Goal: Task Accomplishment & Management: Use online tool/utility

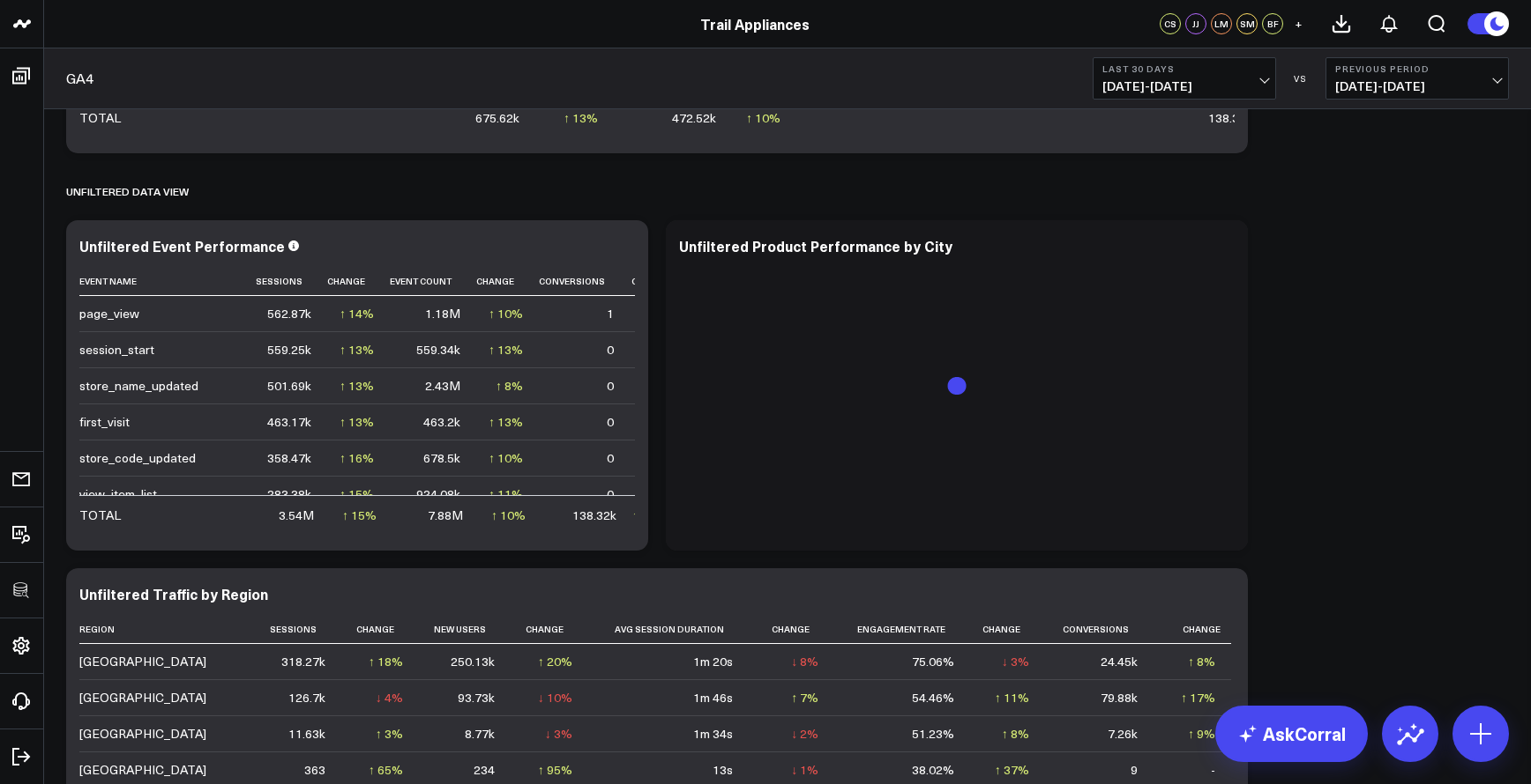
scroll to position [2082, 0]
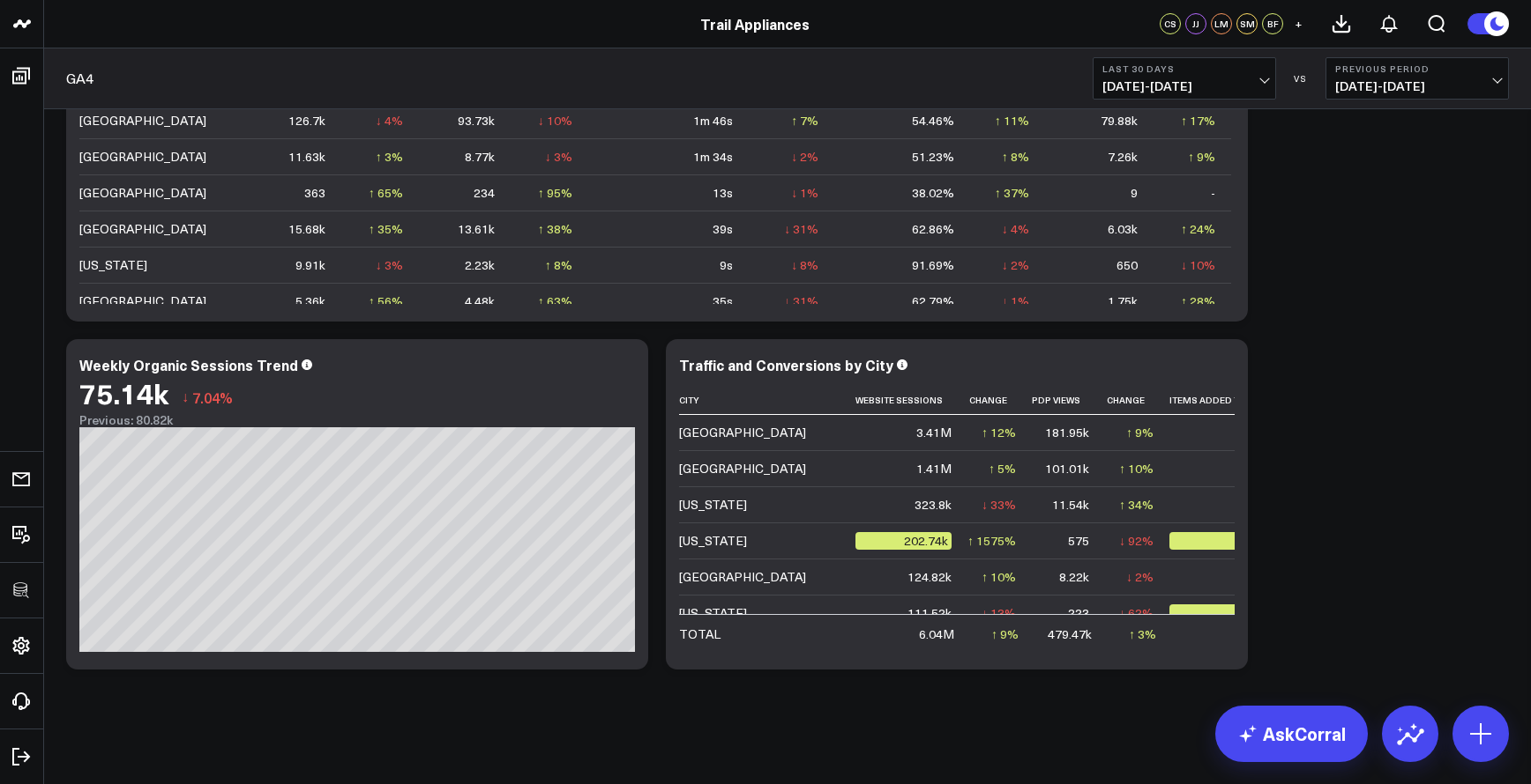
click at [1267, 72] on button "Last 30 Days 08/13/25 - 09/11/25" at bounding box center [1185, 78] width 184 height 42
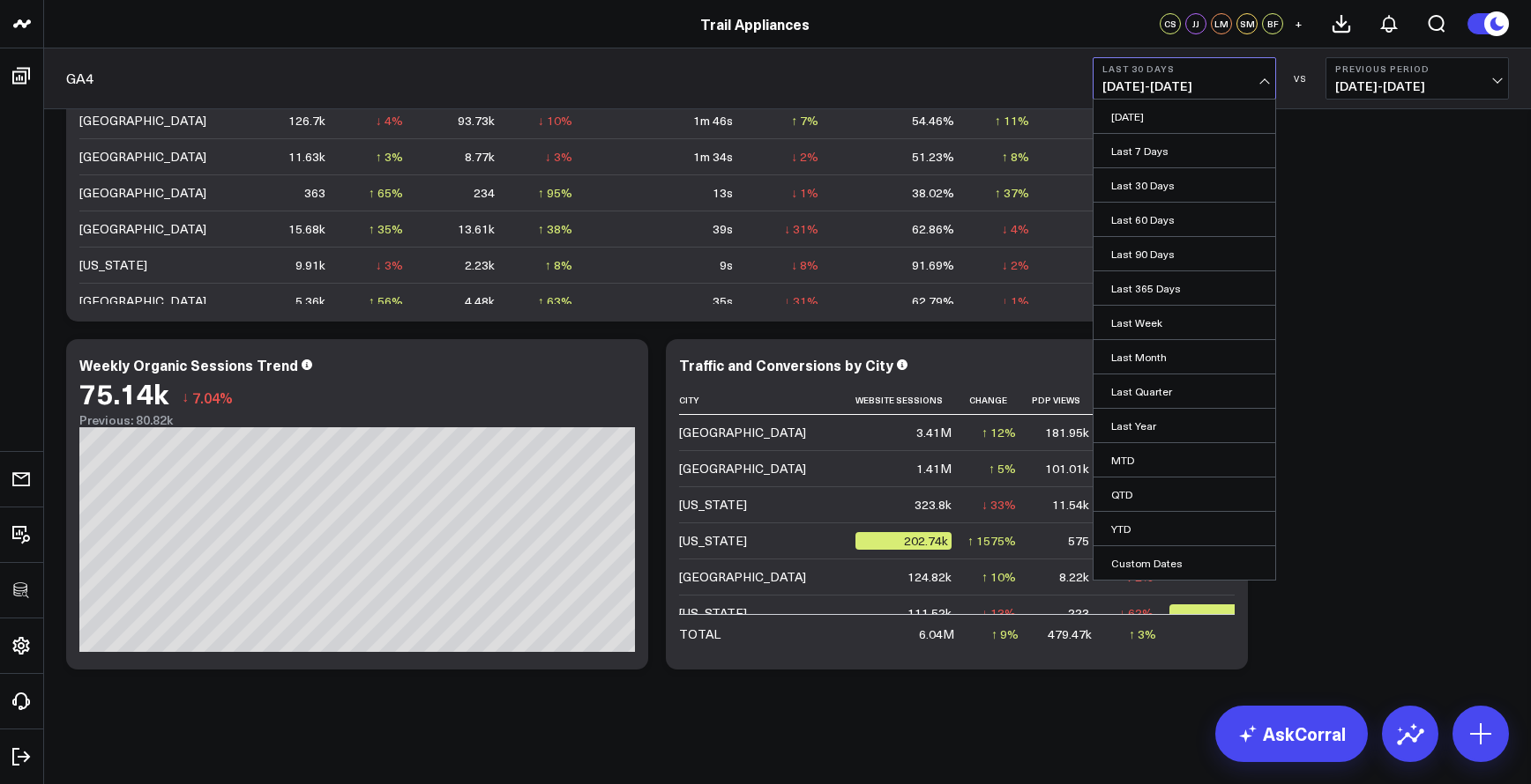
click at [1262, 77] on button "Last 30 Days 08/13/25 - 09/11/25" at bounding box center [1185, 78] width 184 height 42
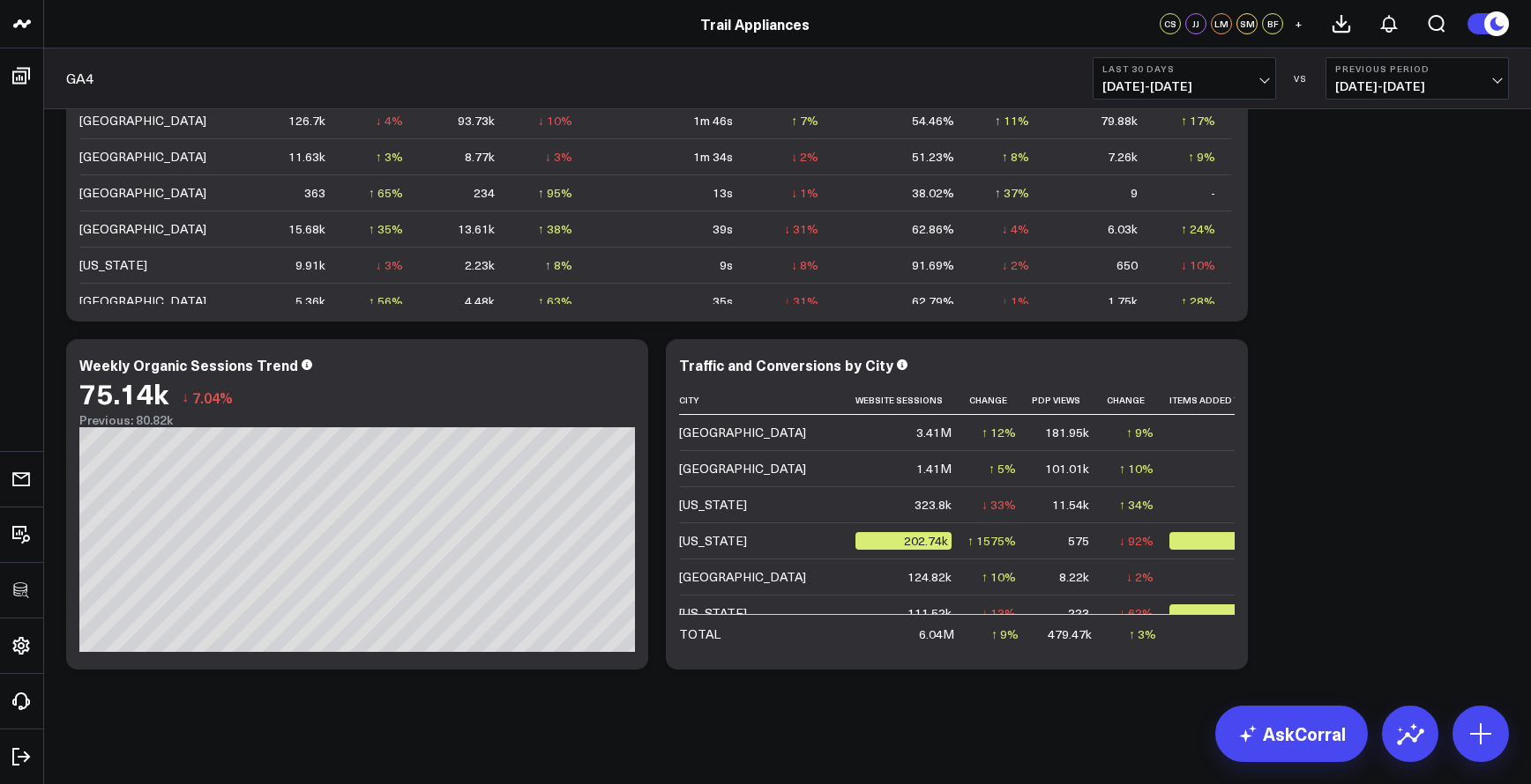
click at [1262, 80] on span "08/13/25 - 09/11/25" at bounding box center [1184, 87] width 164 height 14
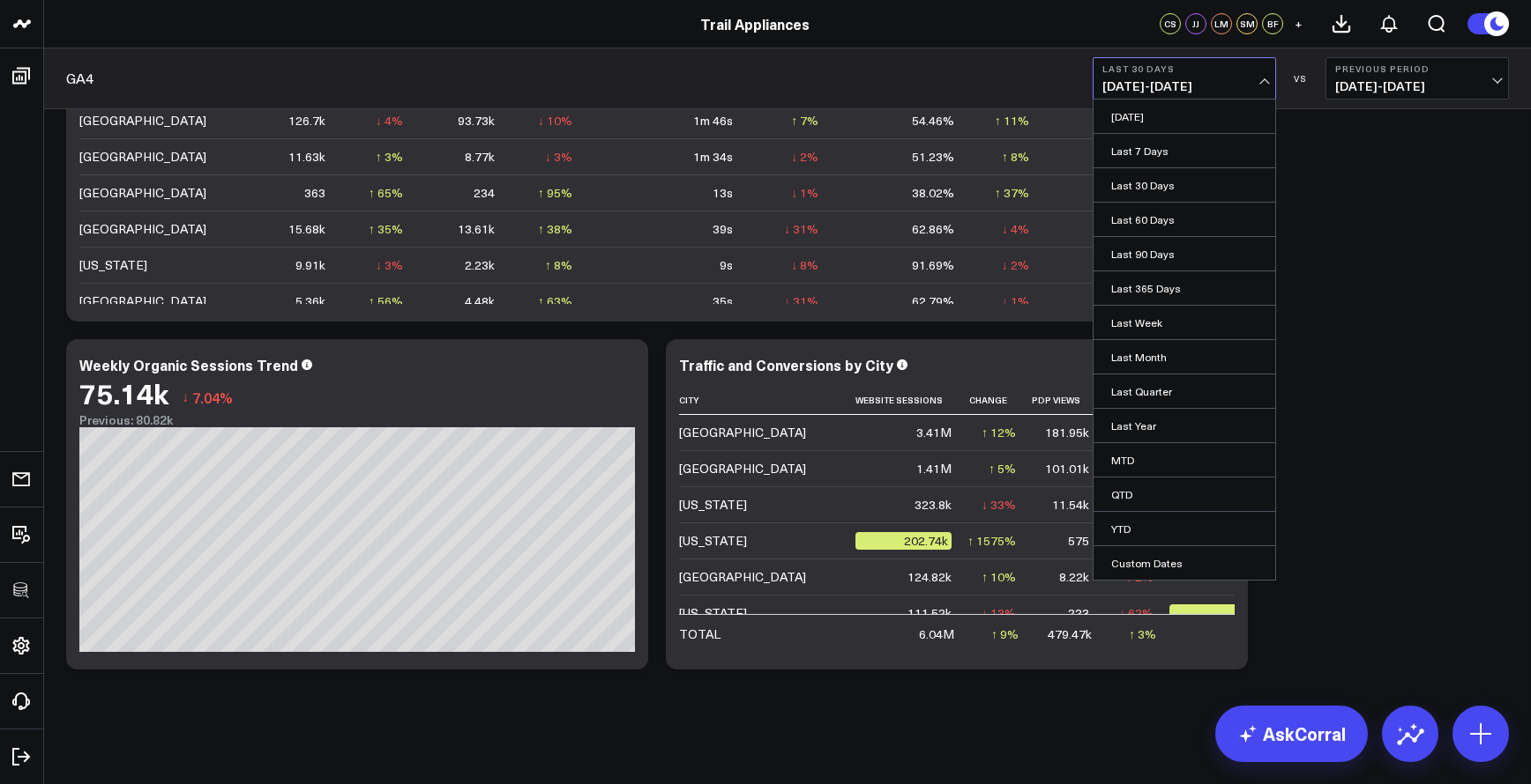
click at [1262, 77] on button "Last 30 Days 08/13/25 - 09/11/25" at bounding box center [1185, 78] width 184 height 42
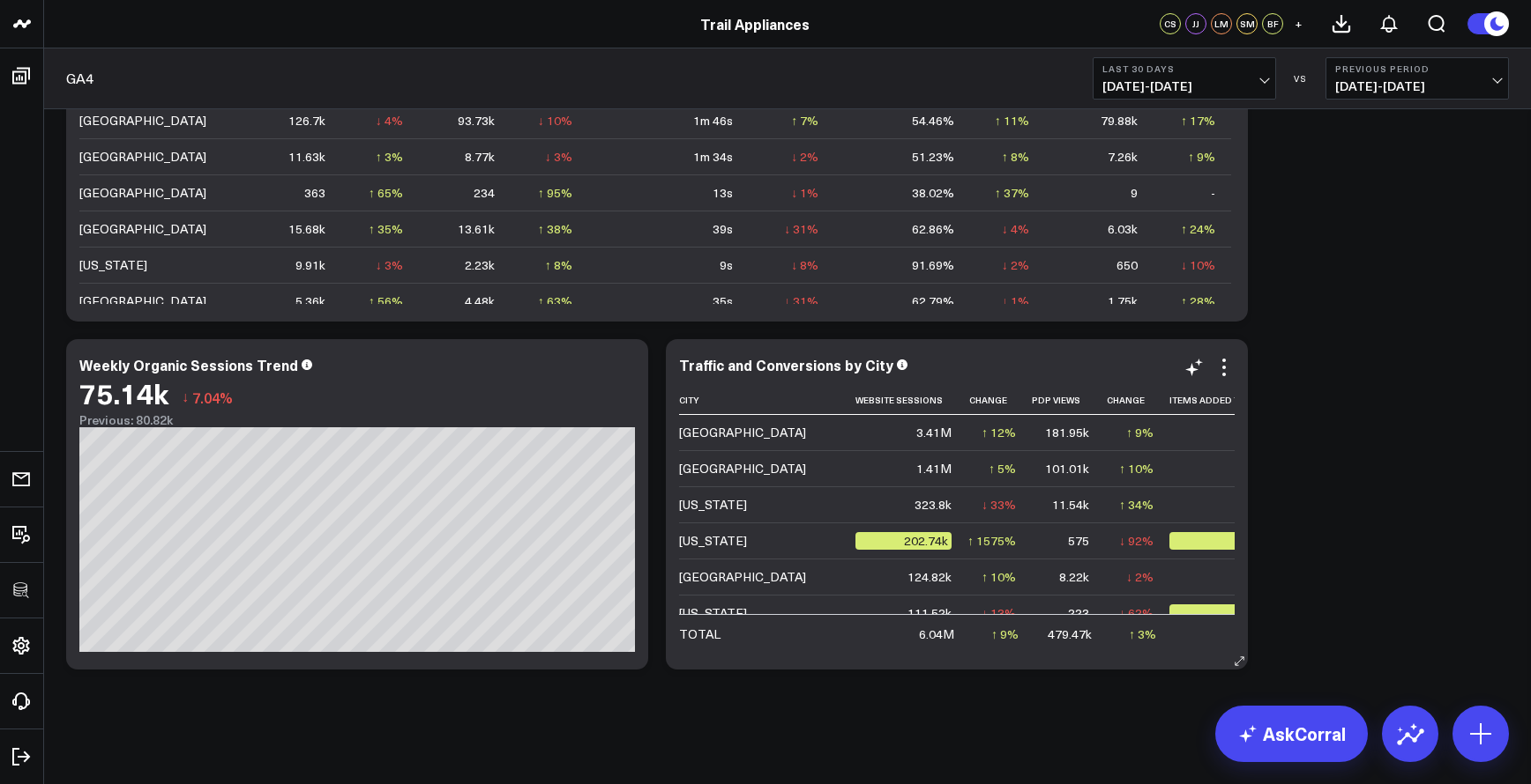
drag, startPoint x: 1352, startPoint y: 389, endPoint x: 922, endPoint y: 524, distance: 450.7
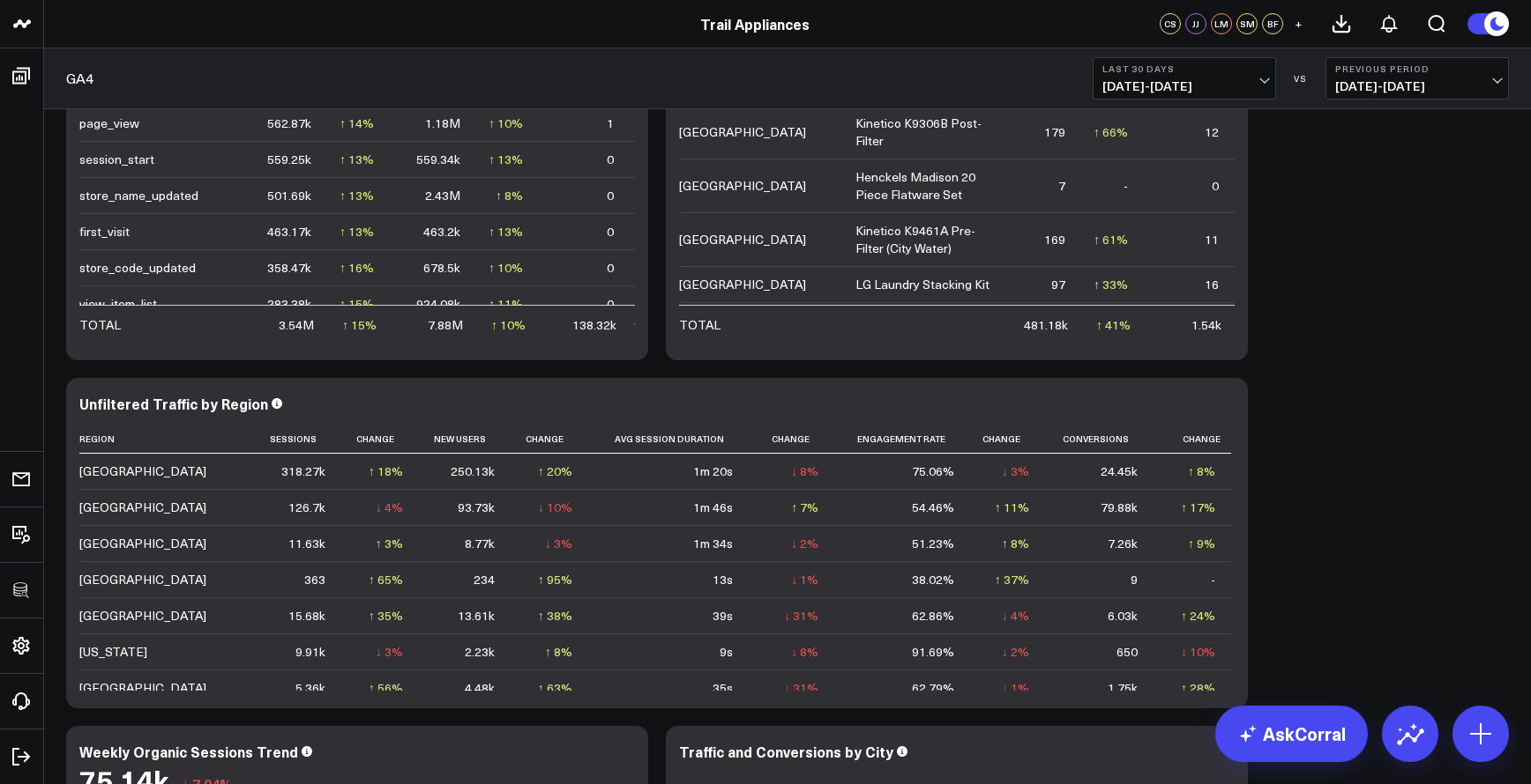
scroll to position [611, 0]
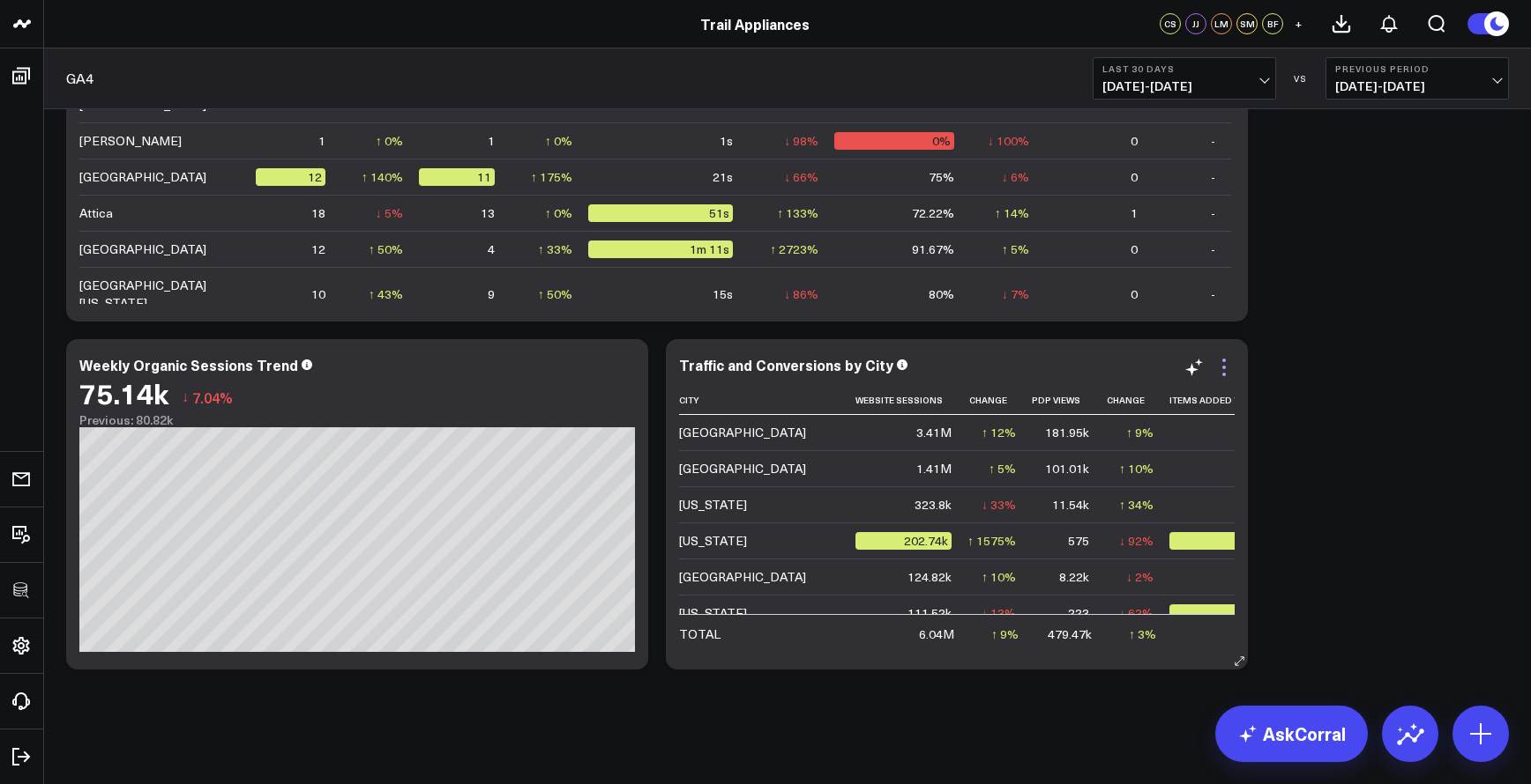
click at [1228, 374] on icon at bounding box center [1224, 367] width 21 height 21
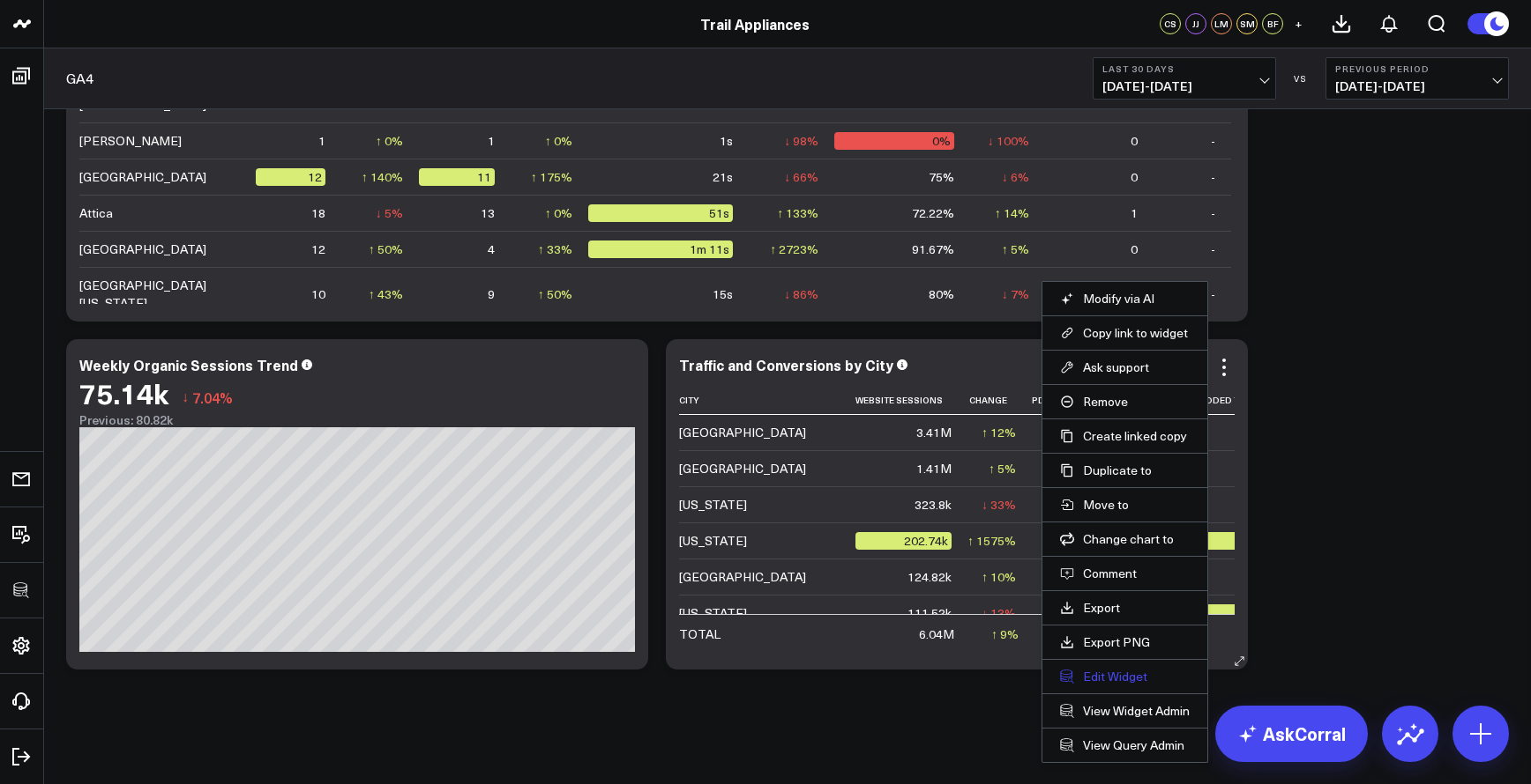
click at [1114, 678] on button "Edit Widget" at bounding box center [1125, 676] width 130 height 16
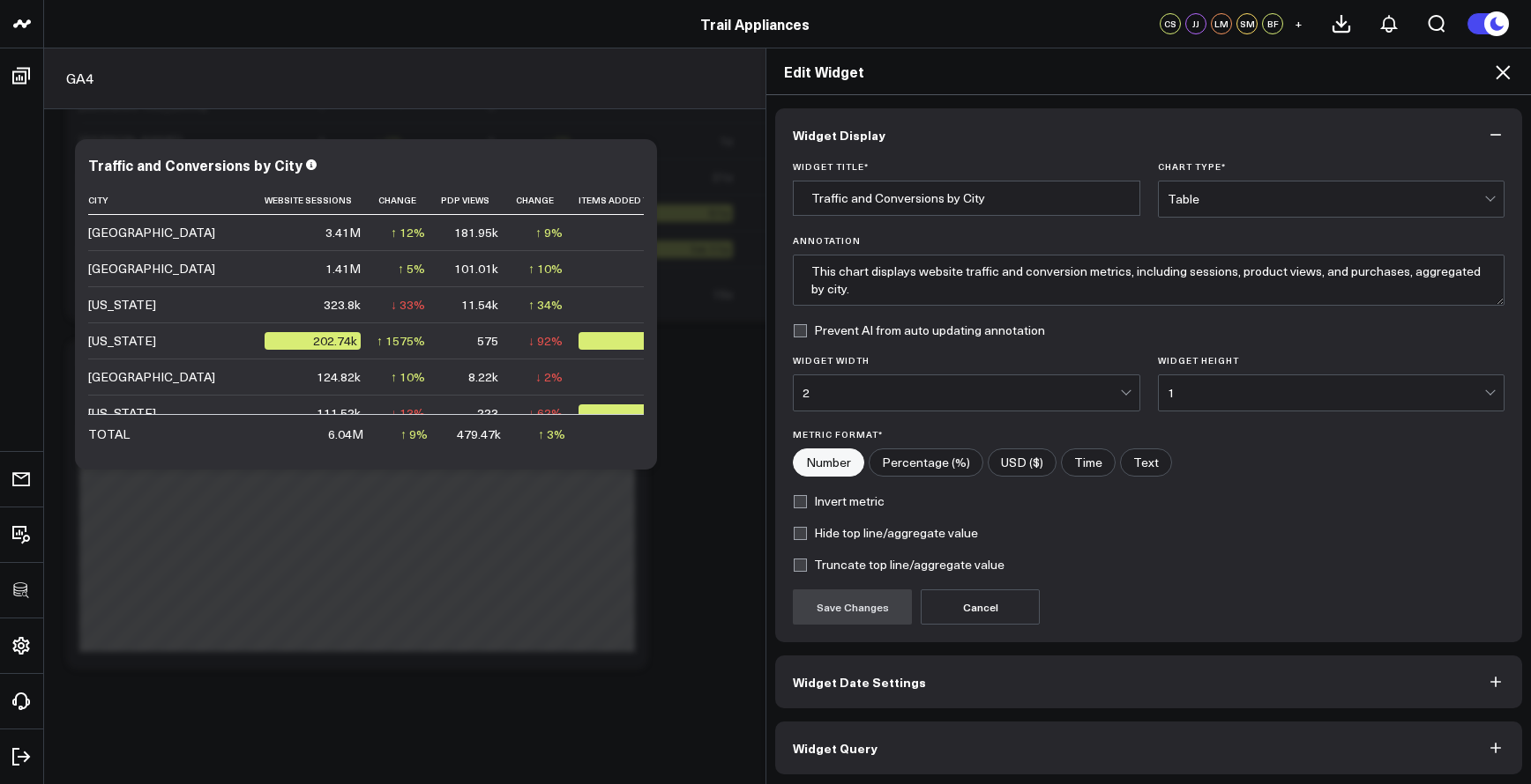
click at [1131, 751] on button "Widget Query" at bounding box center [1148, 747] width 747 height 53
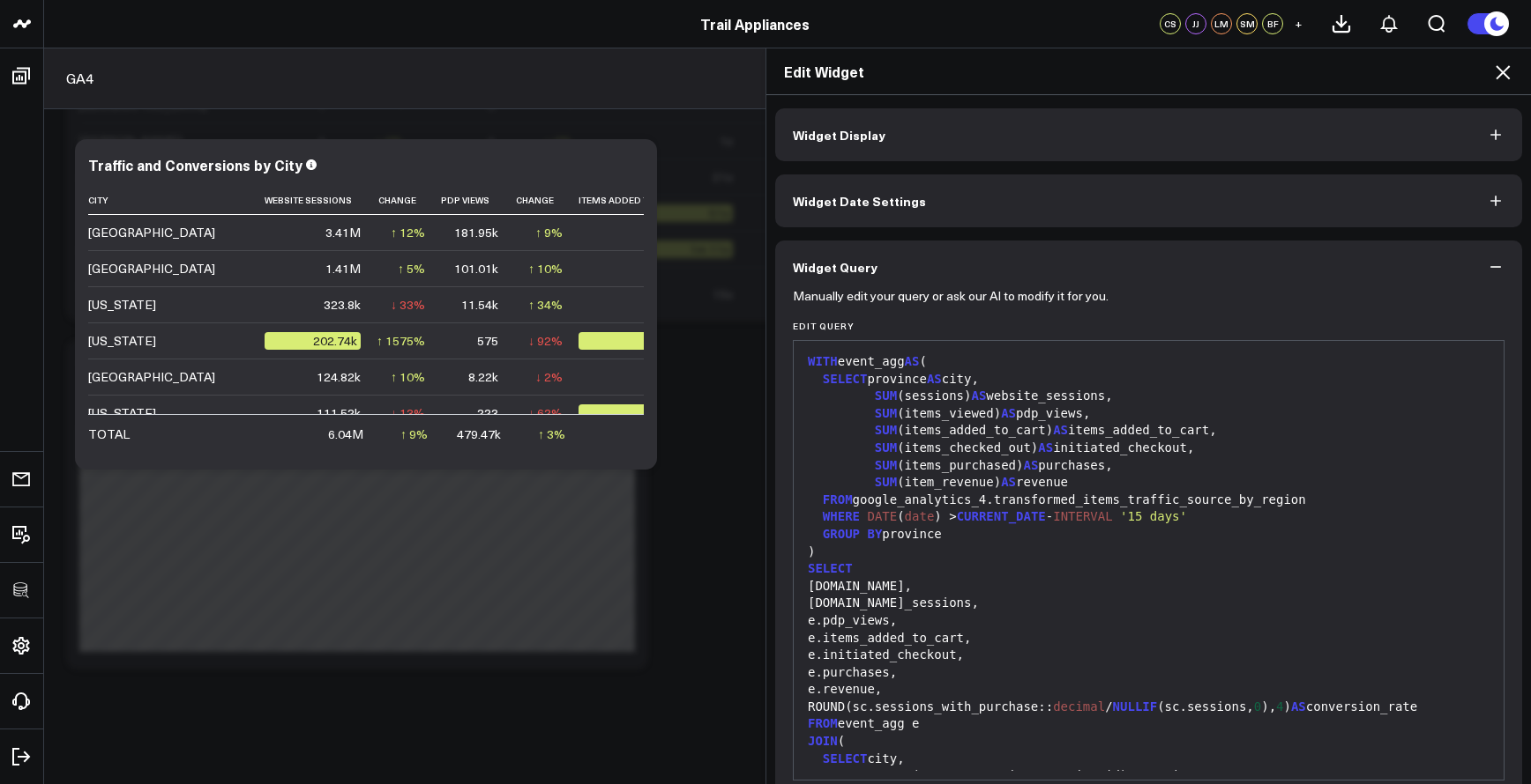
click at [1100, 601] on div "e.website_sessions," at bounding box center [1148, 603] width 692 height 18
click at [1065, 594] on div "e.website_sessions," at bounding box center [1148, 603] width 692 height 18
click at [1012, 526] on div "GROUP BY province" at bounding box center [1148, 535] width 692 height 18
click at [1011, 516] on span "CURRENT_DATE" at bounding box center [1000, 517] width 89 height 14
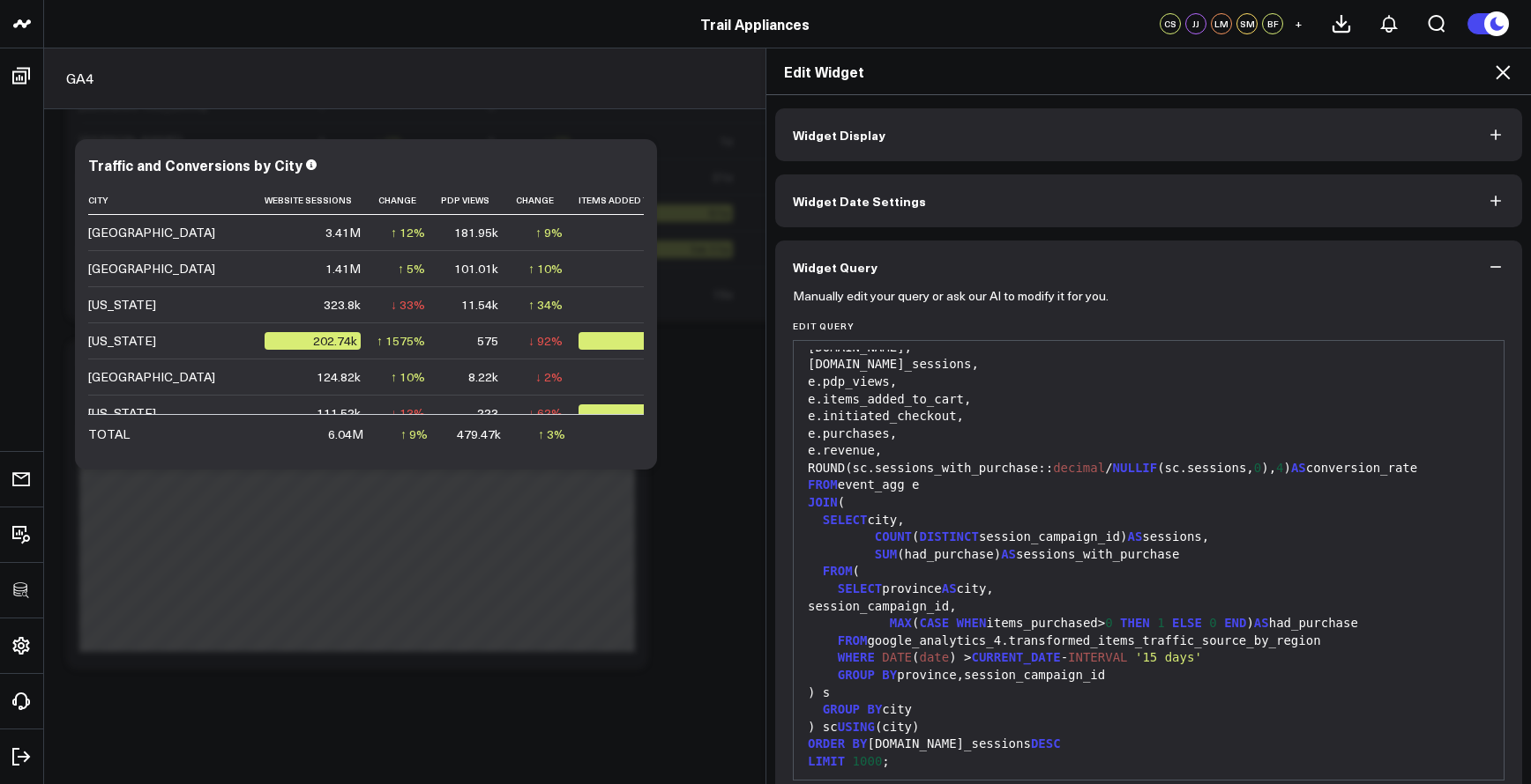
scroll to position [80, 0]
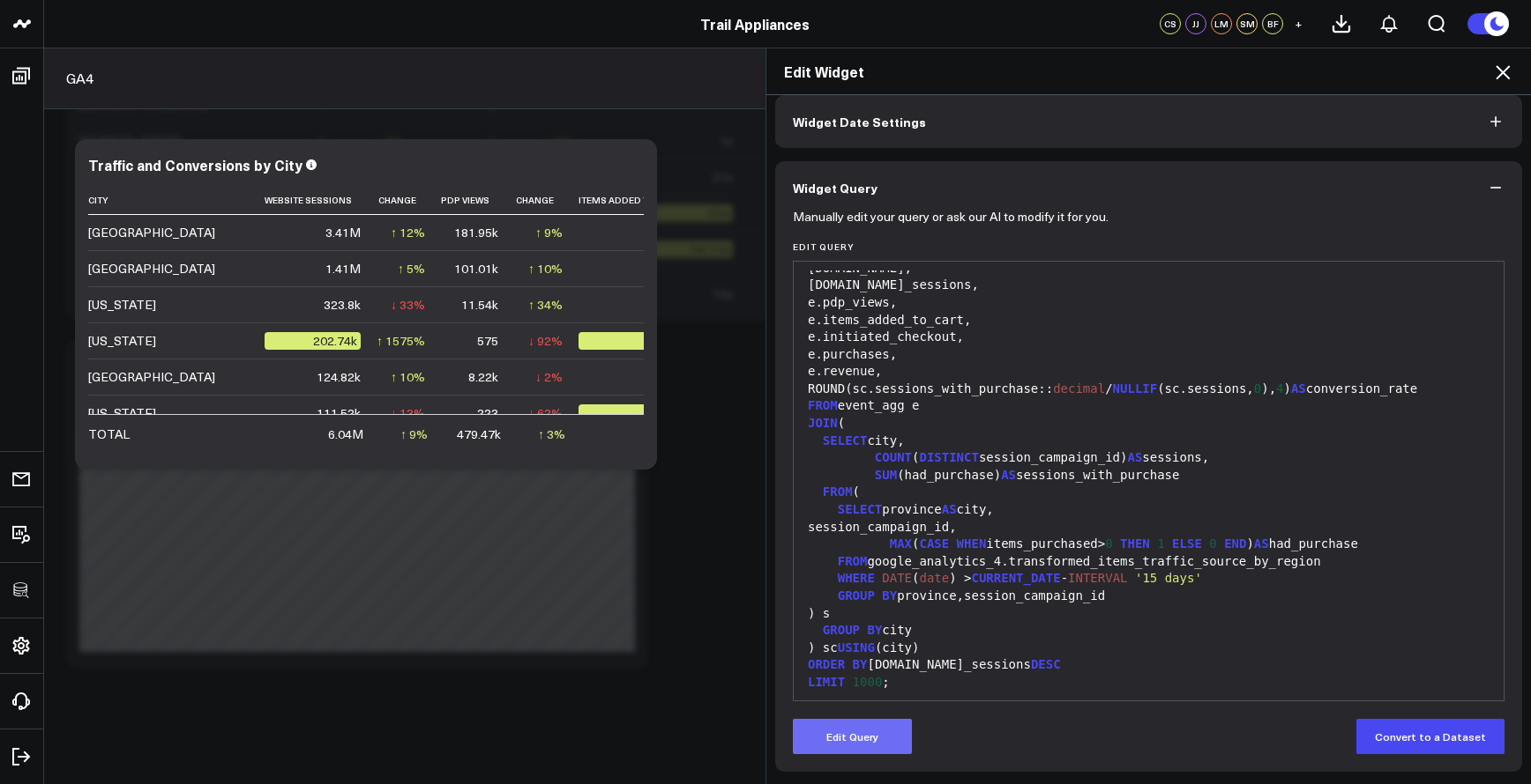
click at [886, 730] on button "Edit Query" at bounding box center [851, 736] width 119 height 35
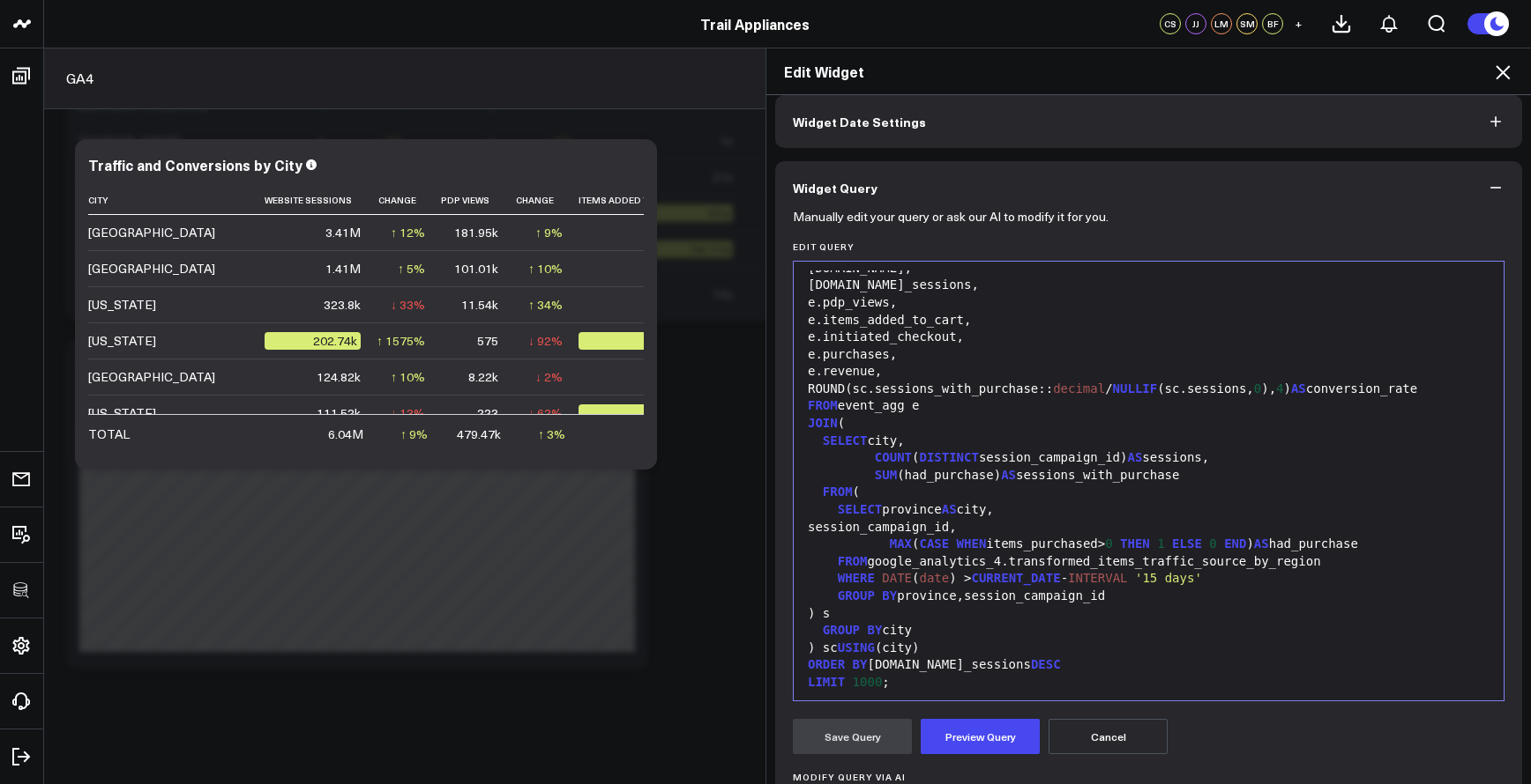
click at [941, 656] on div "ORDER BY e.website_sessions DESC" at bounding box center [1148, 665] width 692 height 18
click at [930, 674] on div "LIMIT 1000 ;" at bounding box center [1148, 683] width 692 height 18
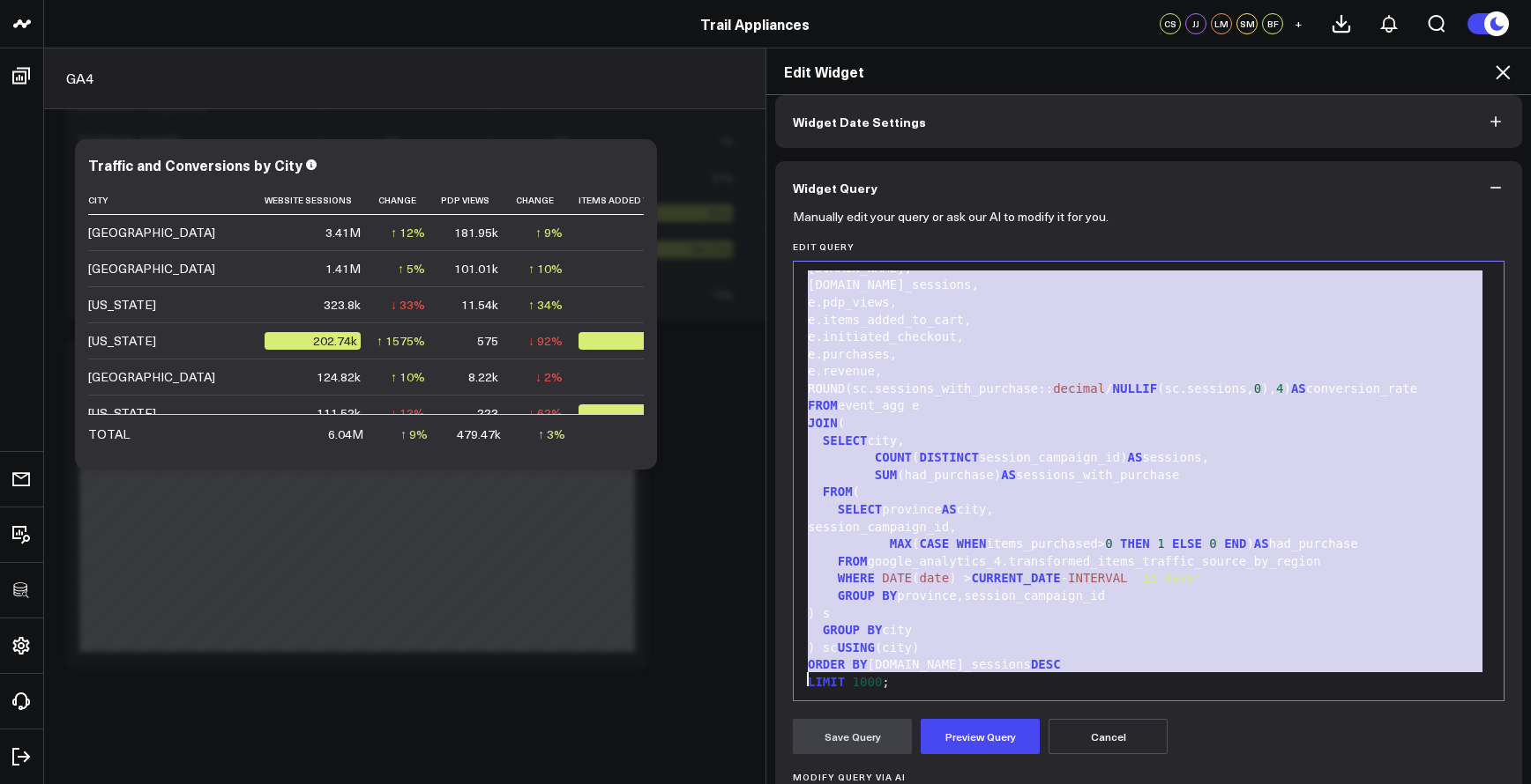
copy div "WITH event_agg AS ( SELECT province AS city, SUM (sessions) AS website_sessions…"
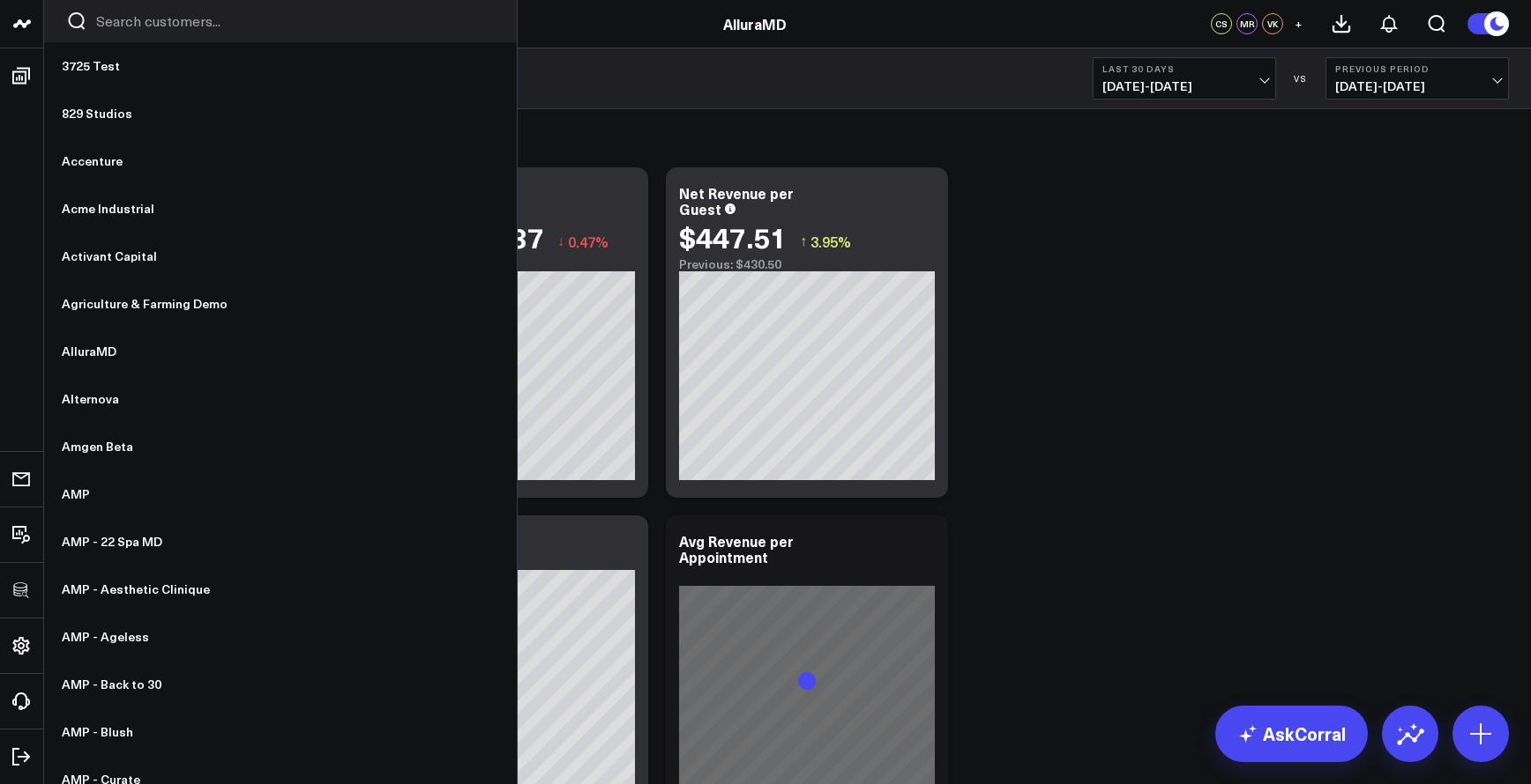
click at [108, 23] on input "Search customers input" at bounding box center [294, 20] width 398 height 19
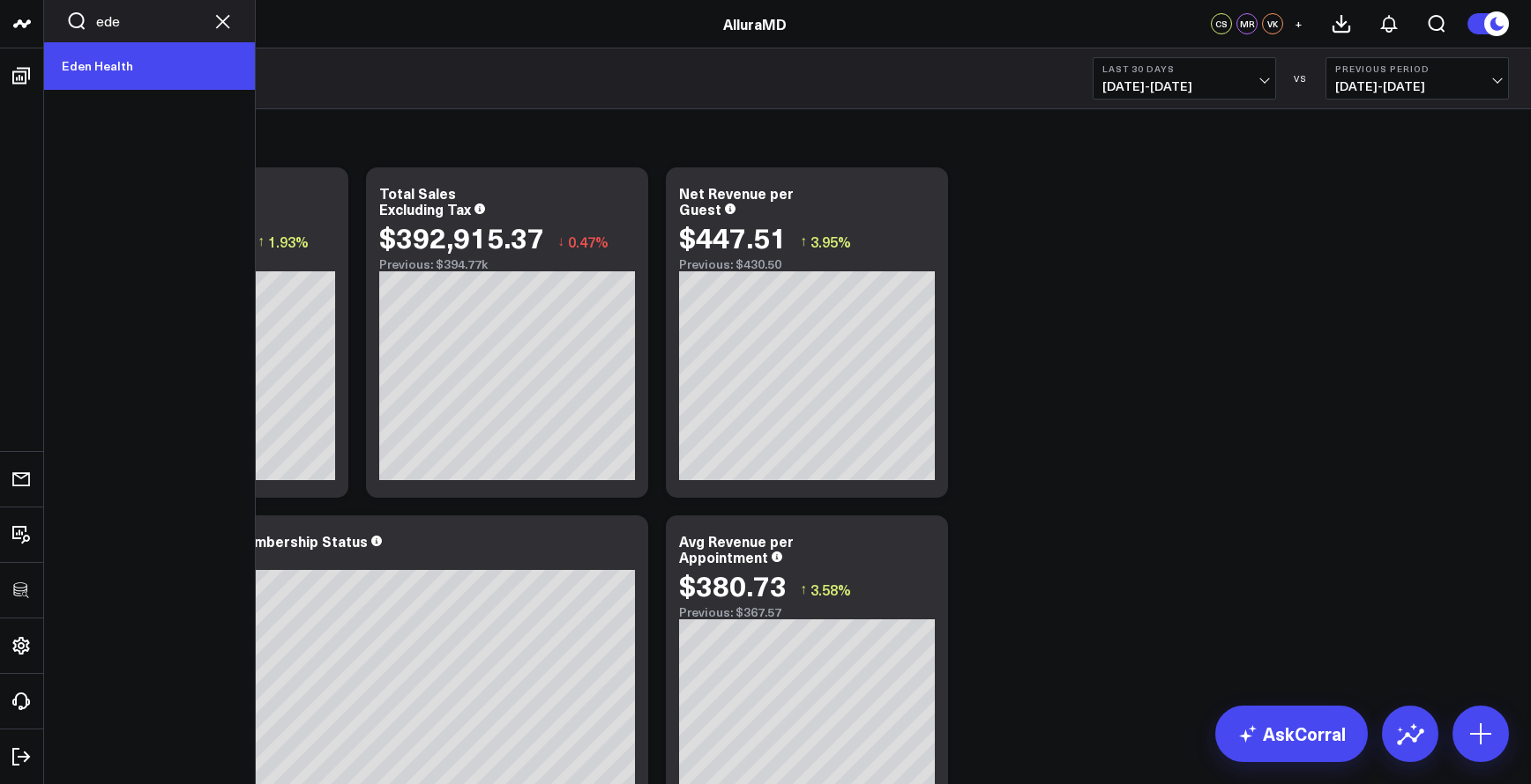
type input "ede"
click at [105, 64] on link "Eden Health" at bounding box center [149, 66] width 211 height 48
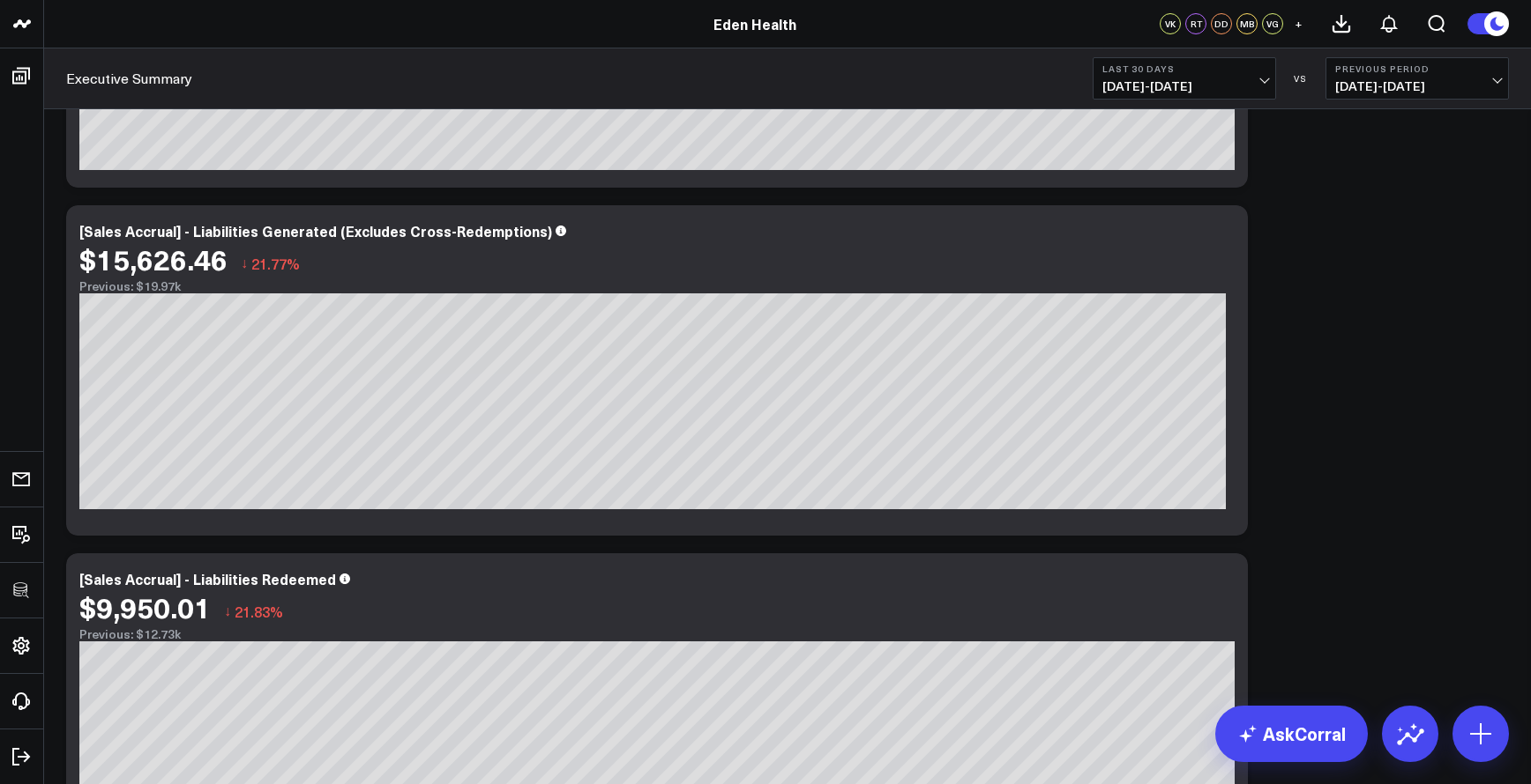
scroll to position [1184, 0]
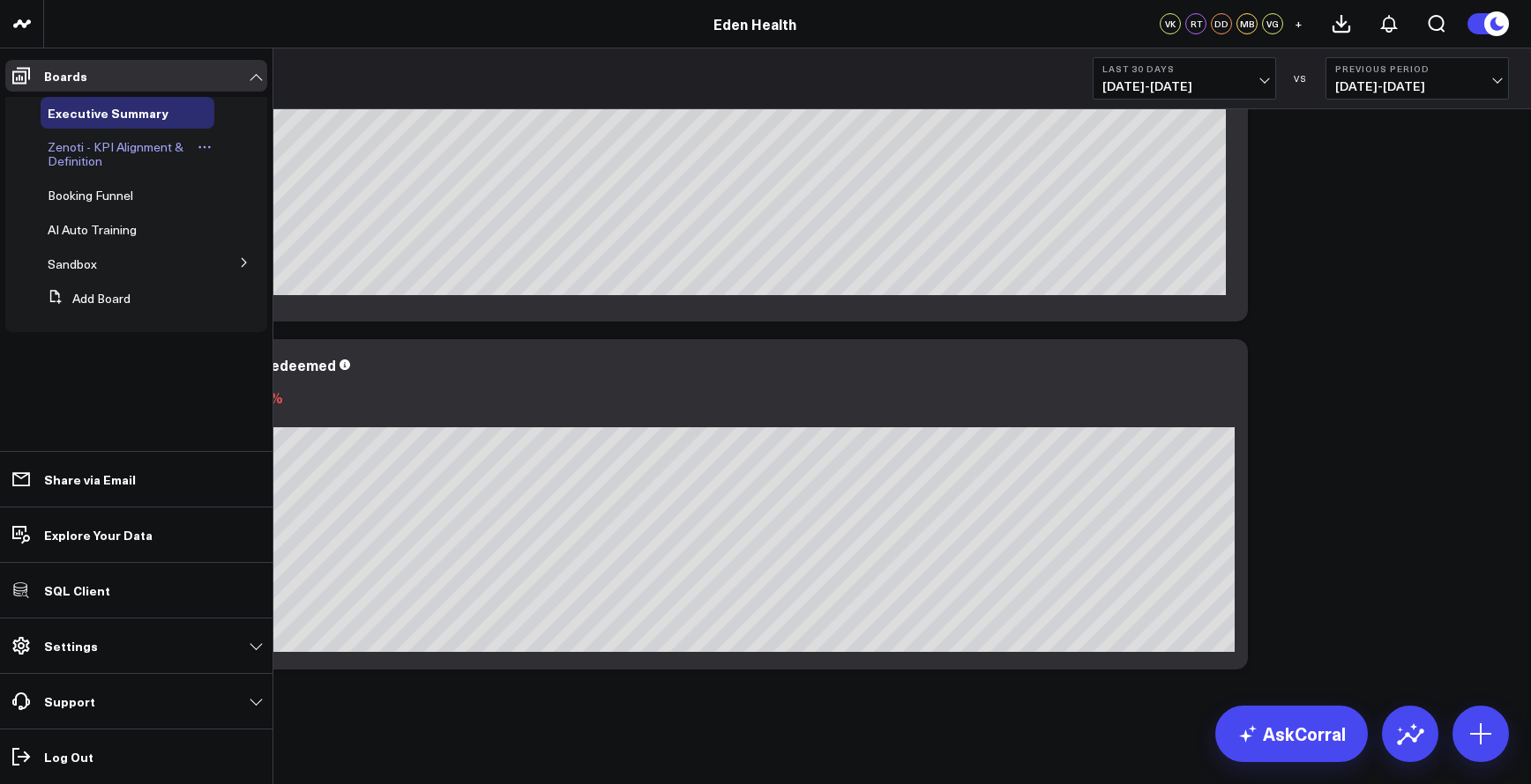
click at [92, 156] on span "Zenoti - KPI Alignment & Definition" at bounding box center [116, 154] width 136 height 31
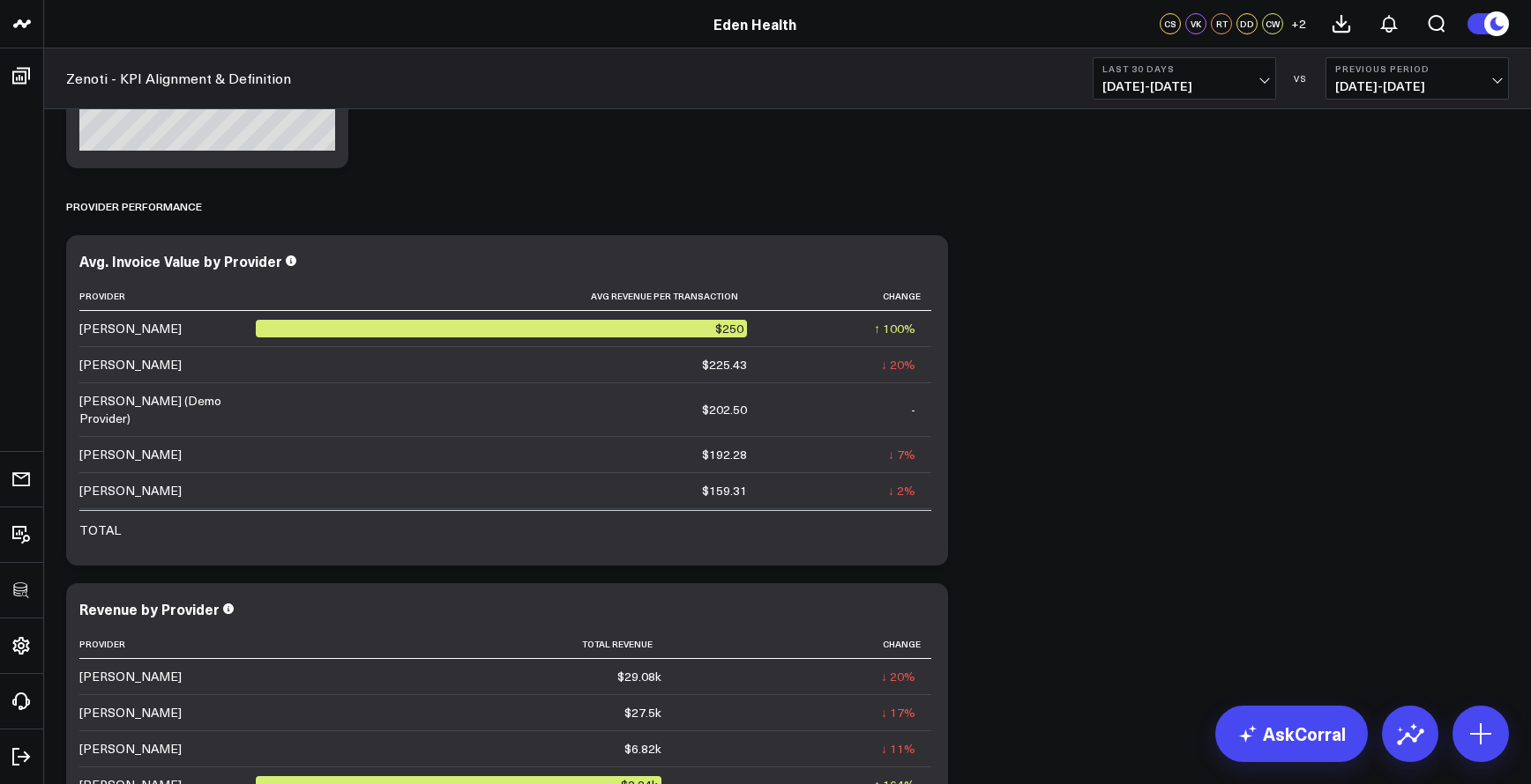
scroll to position [6304, 0]
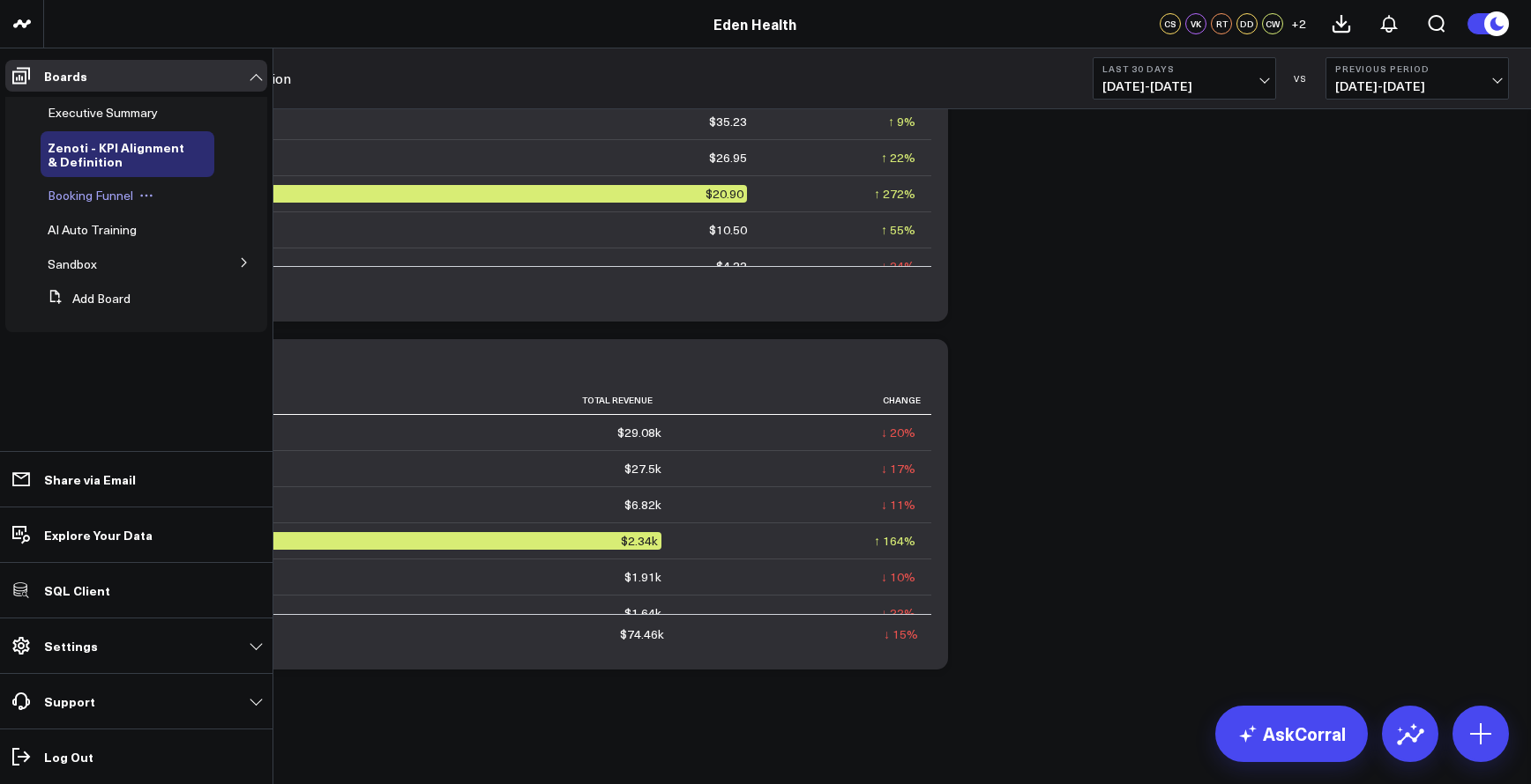
click at [73, 198] on span "Booking Funnel" at bounding box center [91, 195] width 86 height 17
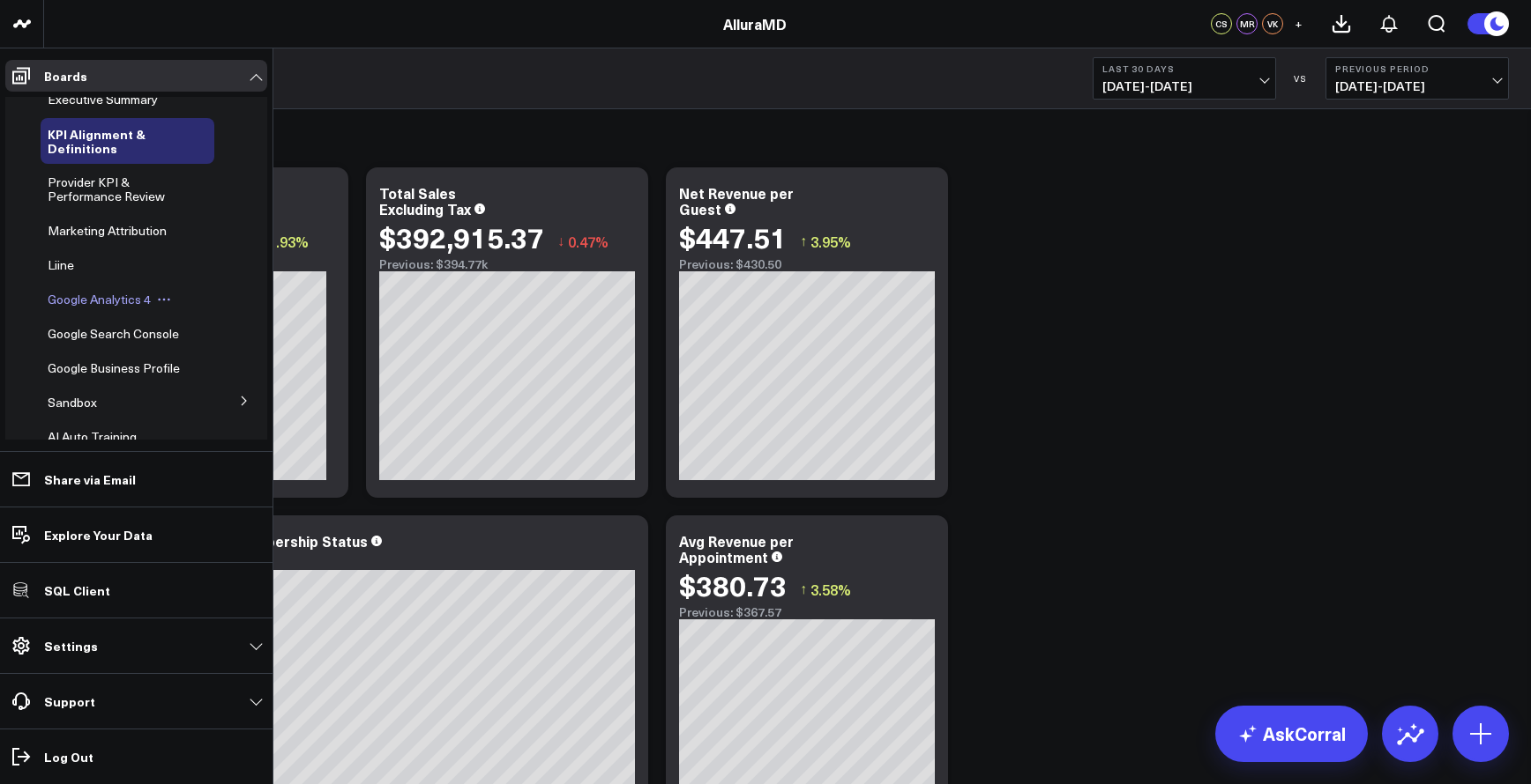
scroll to position [108, 0]
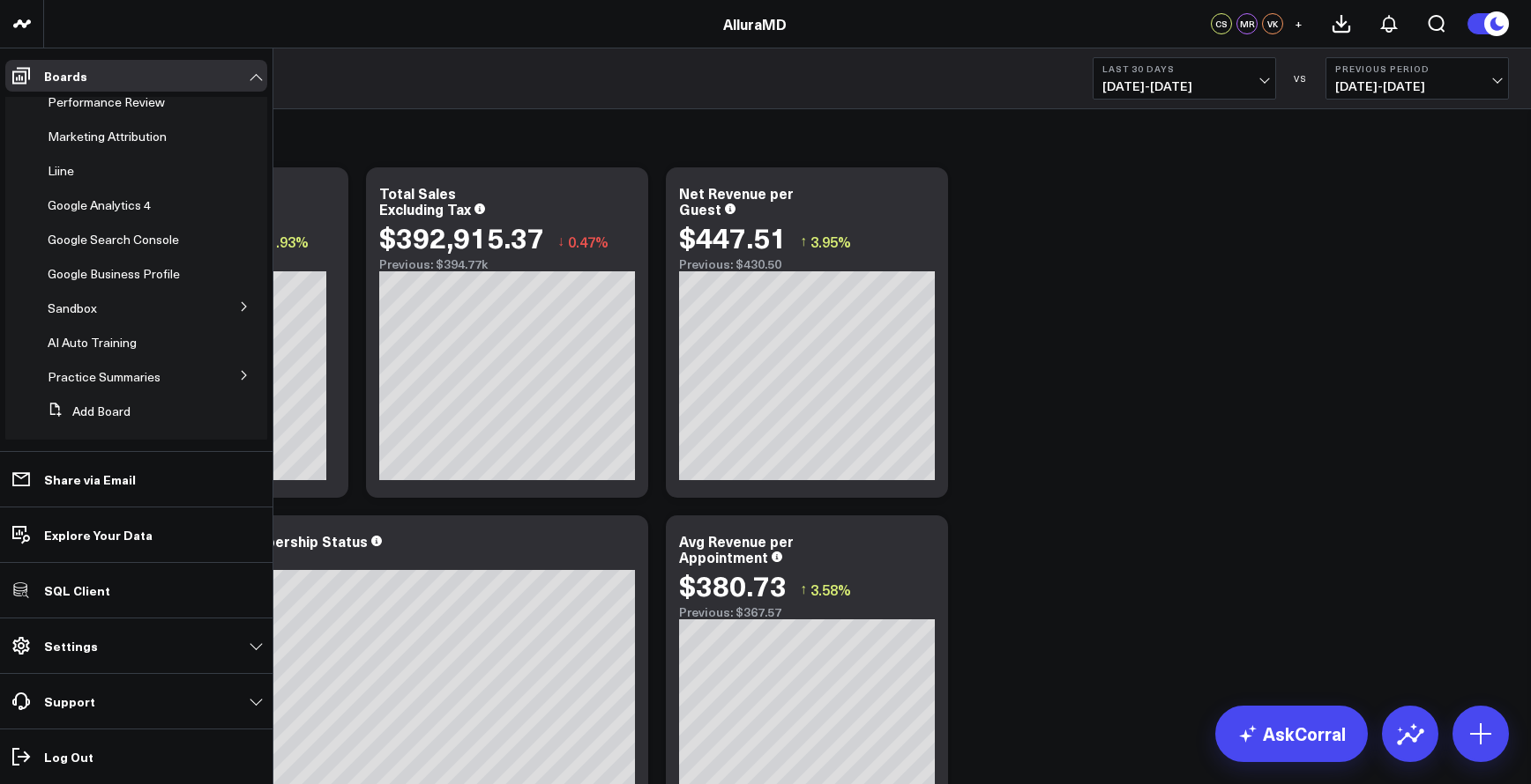
click at [243, 294] on button at bounding box center [245, 305] width 46 height 27
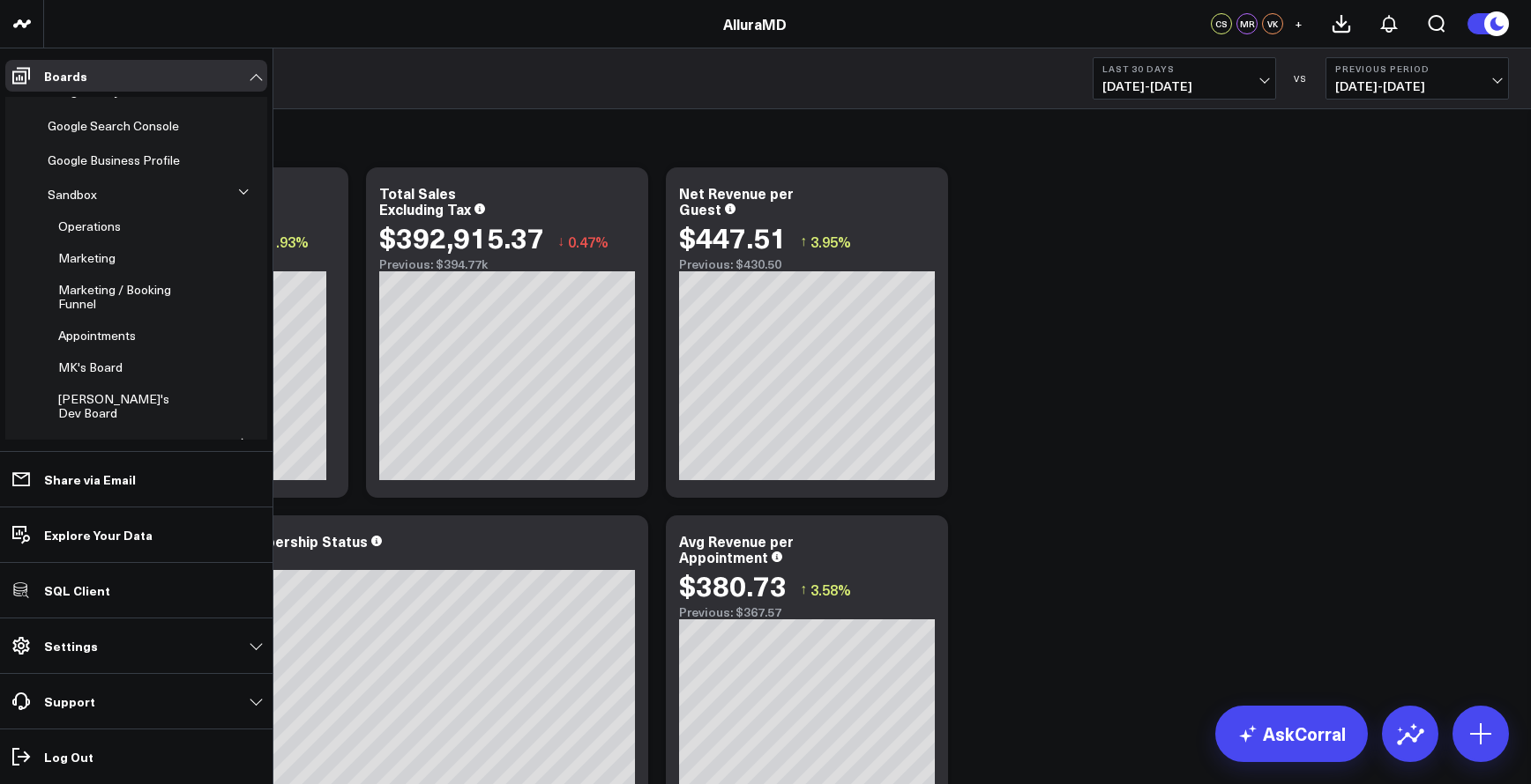
scroll to position [336, 0]
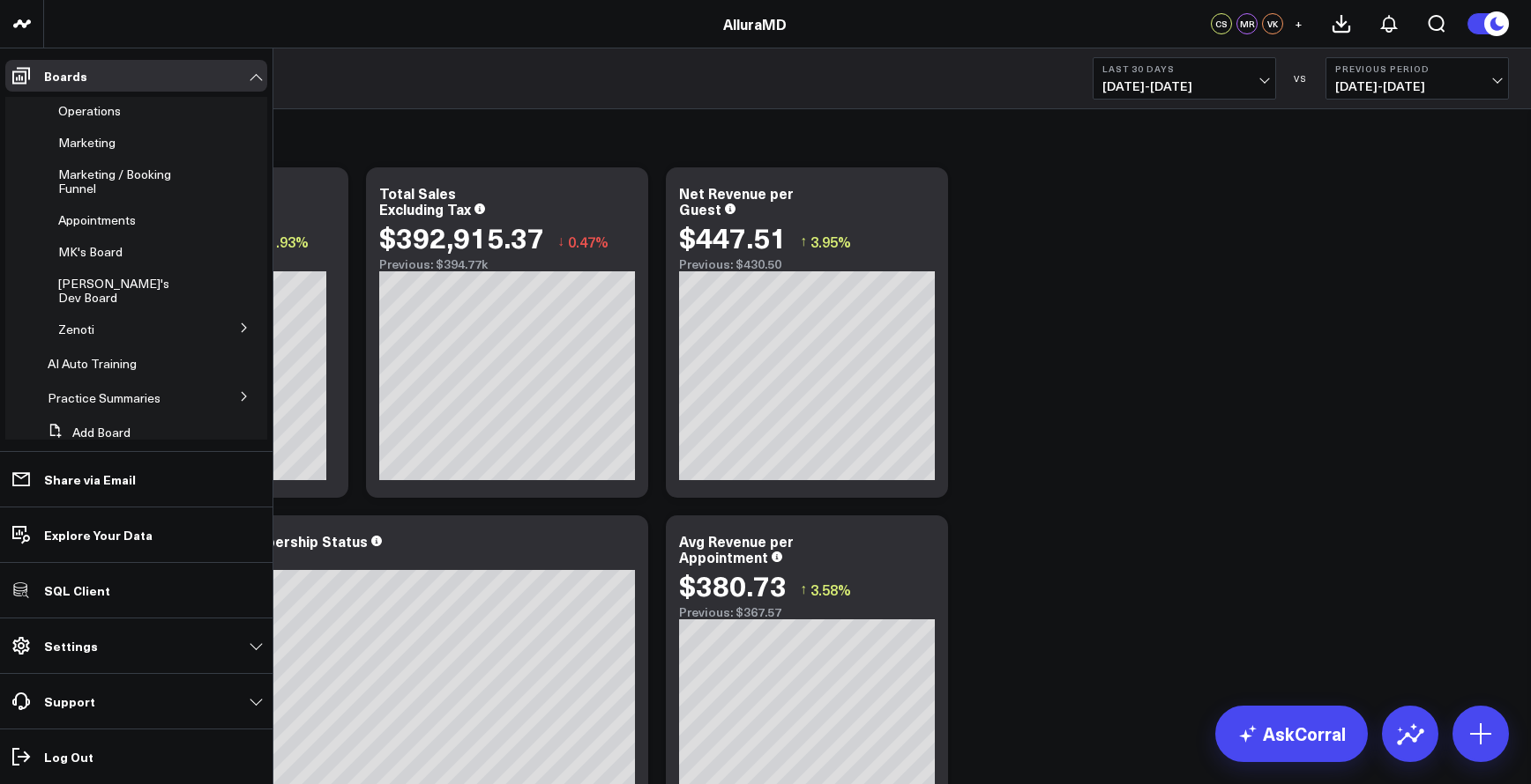
click at [239, 322] on icon at bounding box center [244, 327] width 11 height 11
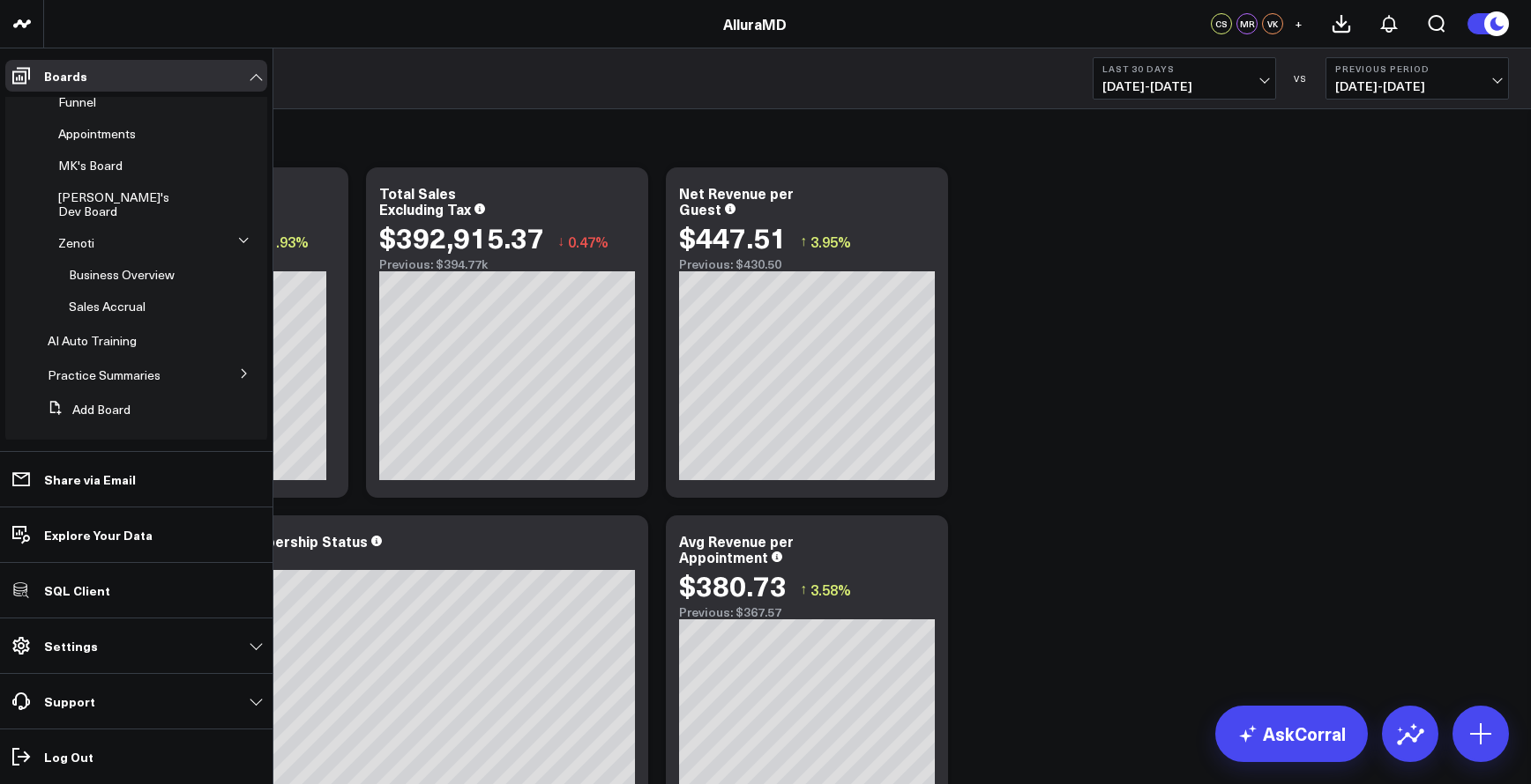
click at [239, 368] on icon at bounding box center [244, 373] width 11 height 11
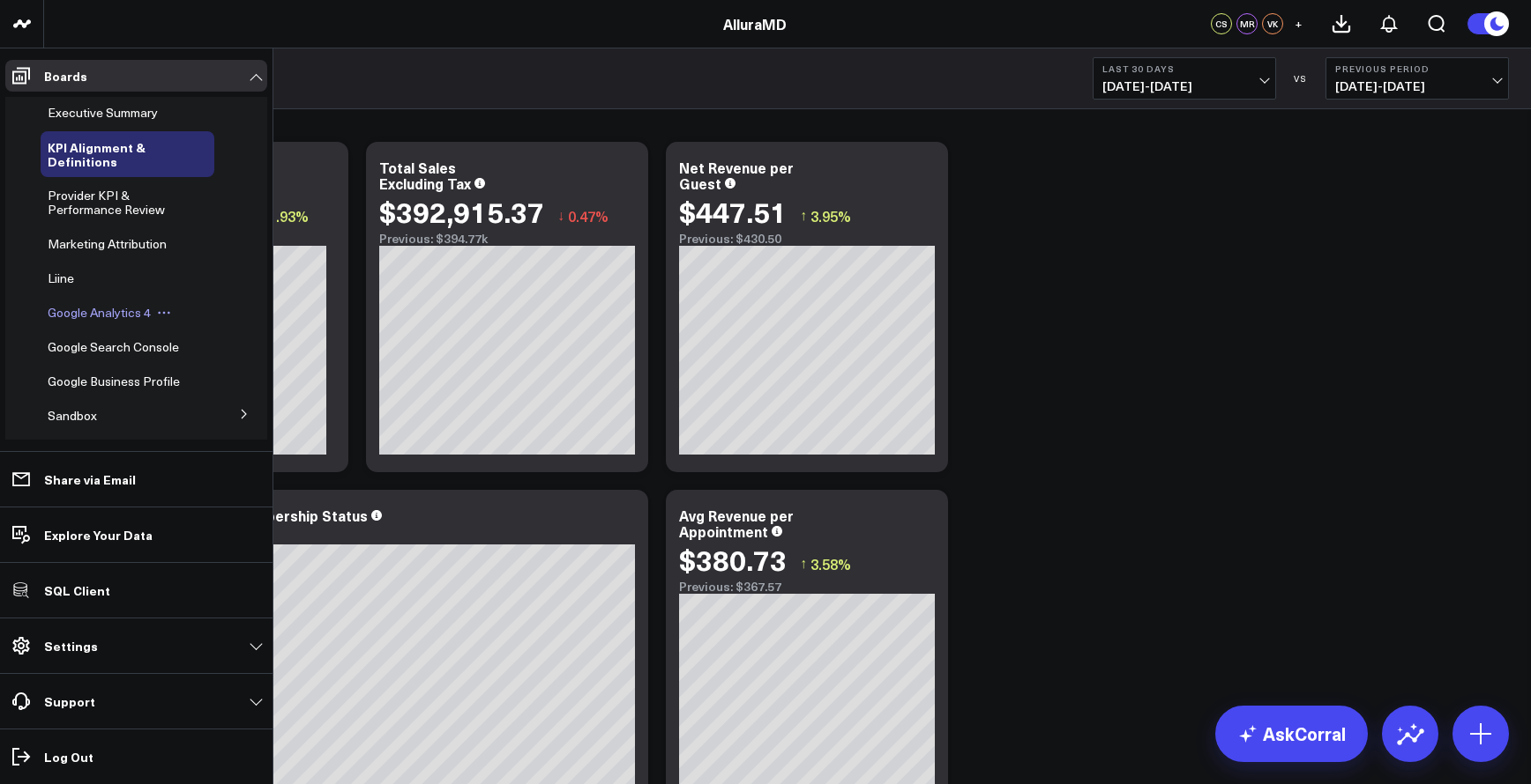
scroll to position [4, 0]
click at [106, 205] on span "Provider KPI & Performance Review" at bounding box center [106, 198] width 117 height 31
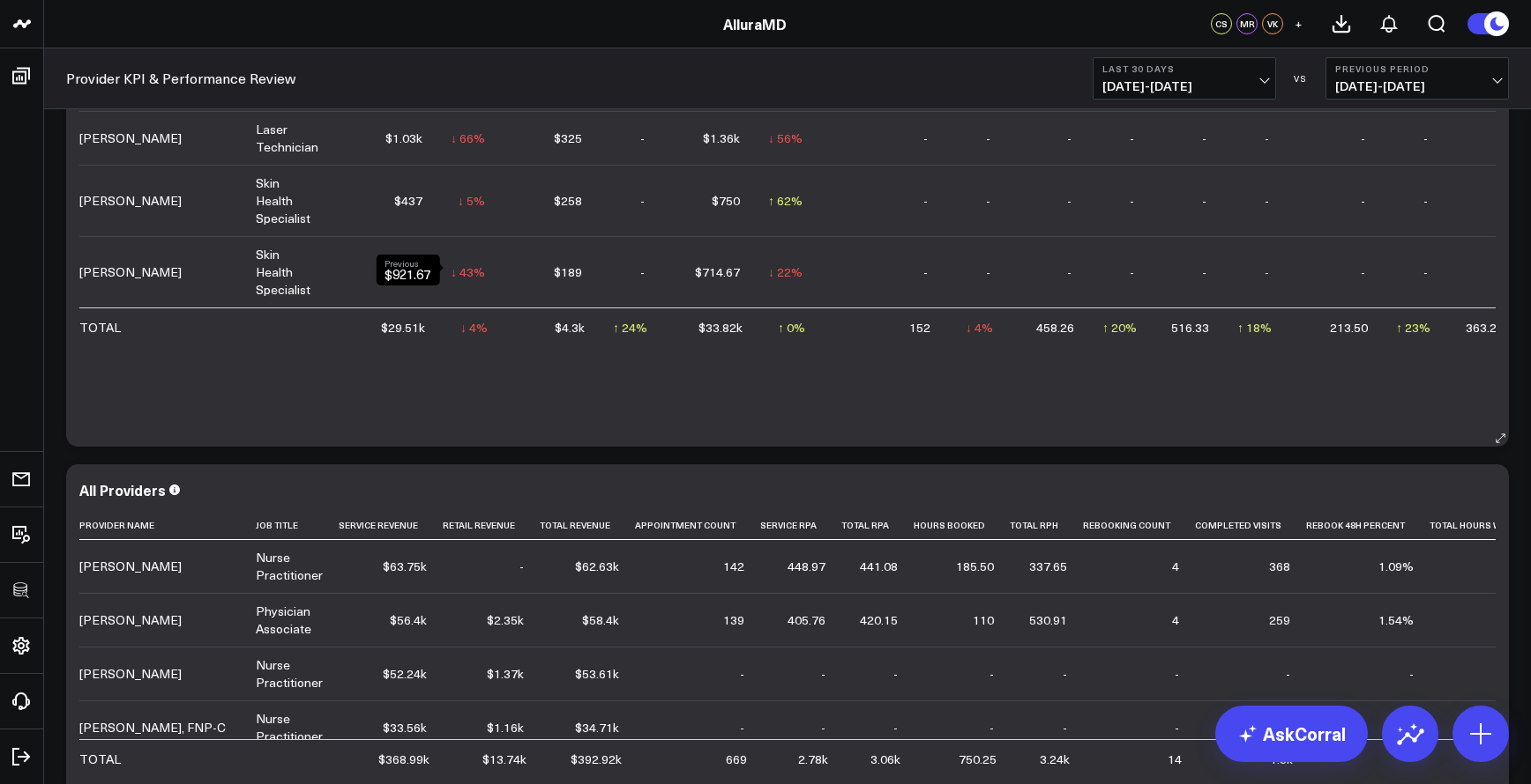
scroll to position [1951, 0]
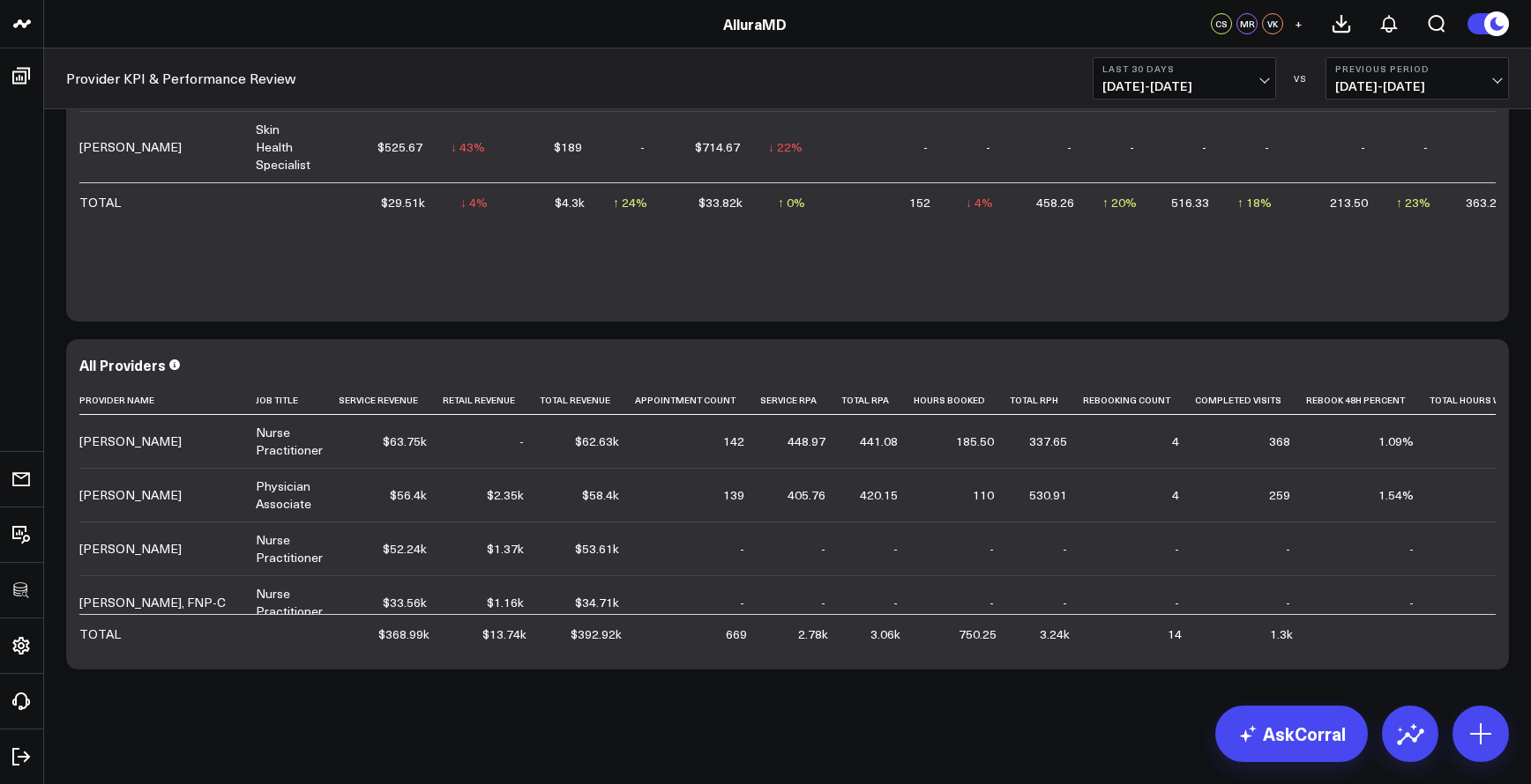
click at [963, 0] on header "3725 Test 829 Studios Accenture Acme Industrial Activant Capital Agriculture & …" at bounding box center [766, 24] width 1531 height 49
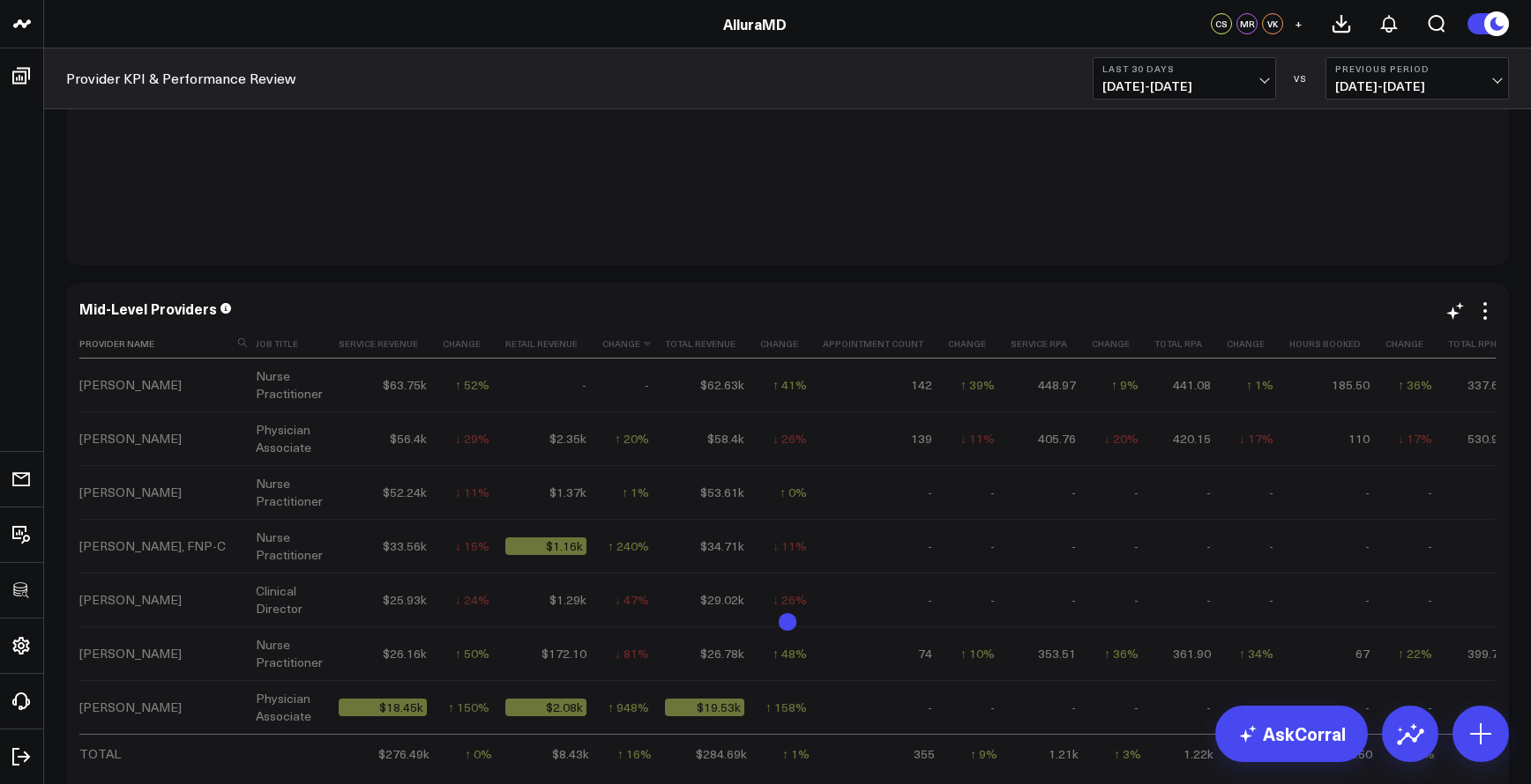
scroll to position [0, 0]
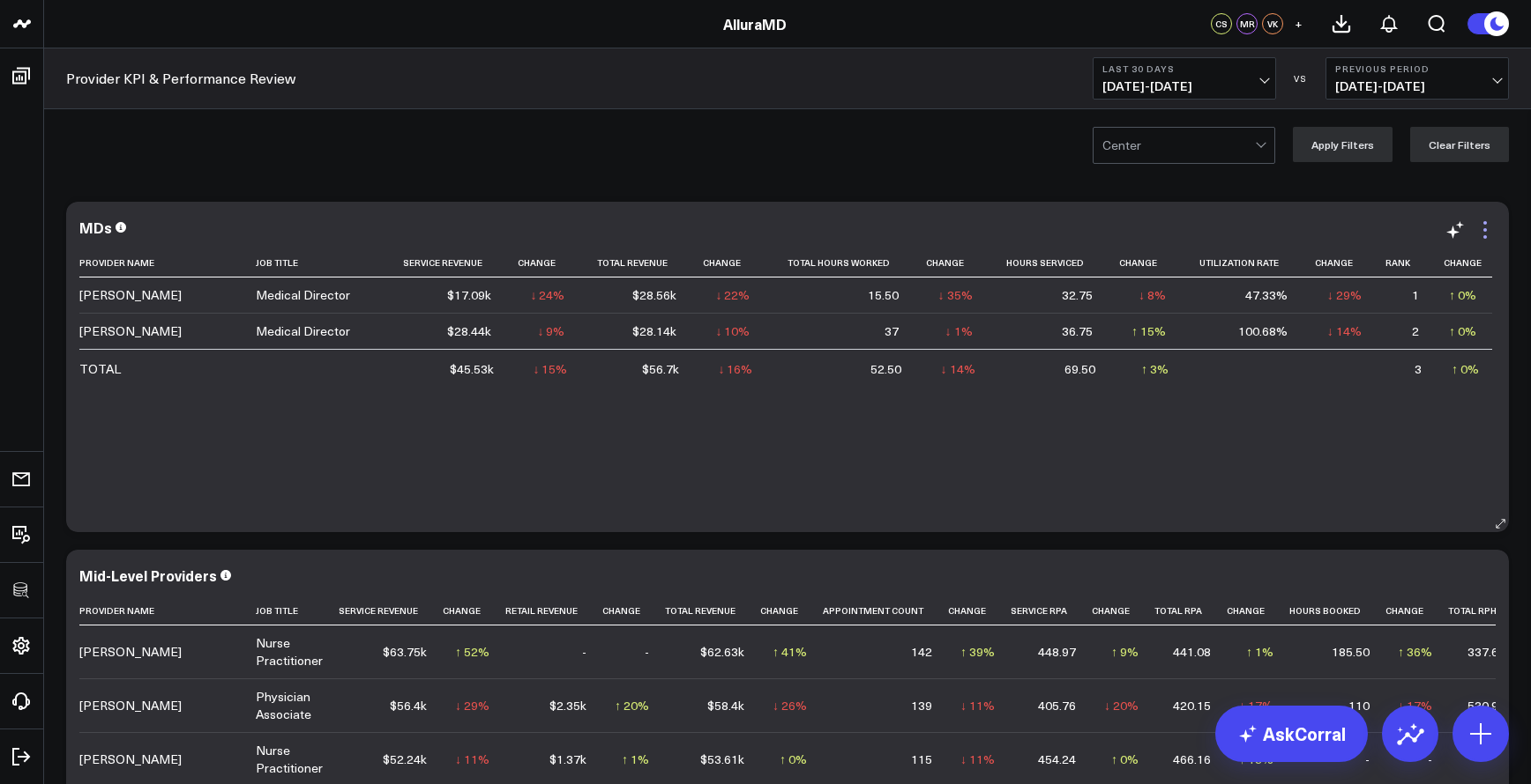
click at [1479, 230] on icon at bounding box center [1484, 229] width 21 height 21
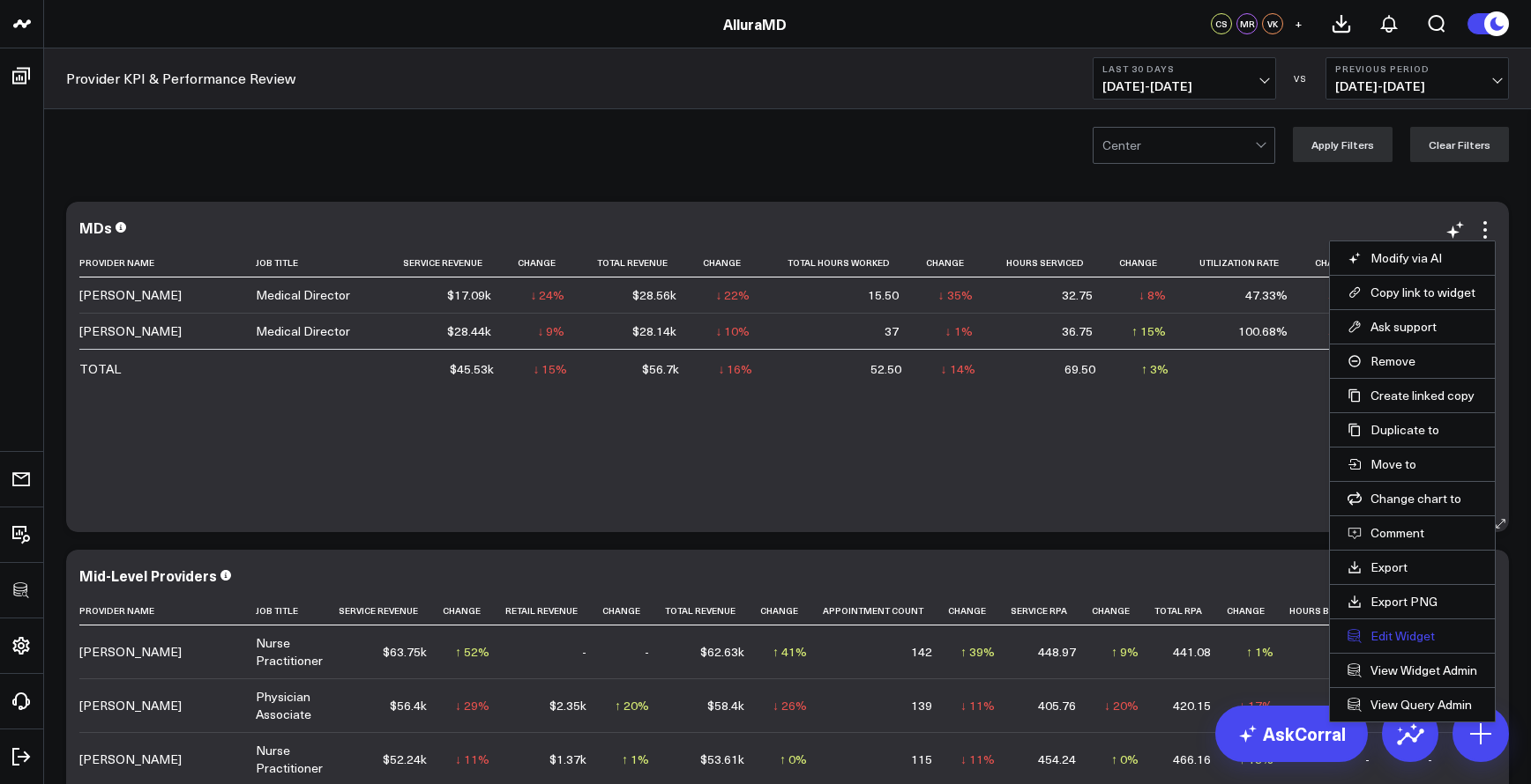
click at [1425, 635] on button "Edit Widget" at bounding box center [1412, 636] width 130 height 16
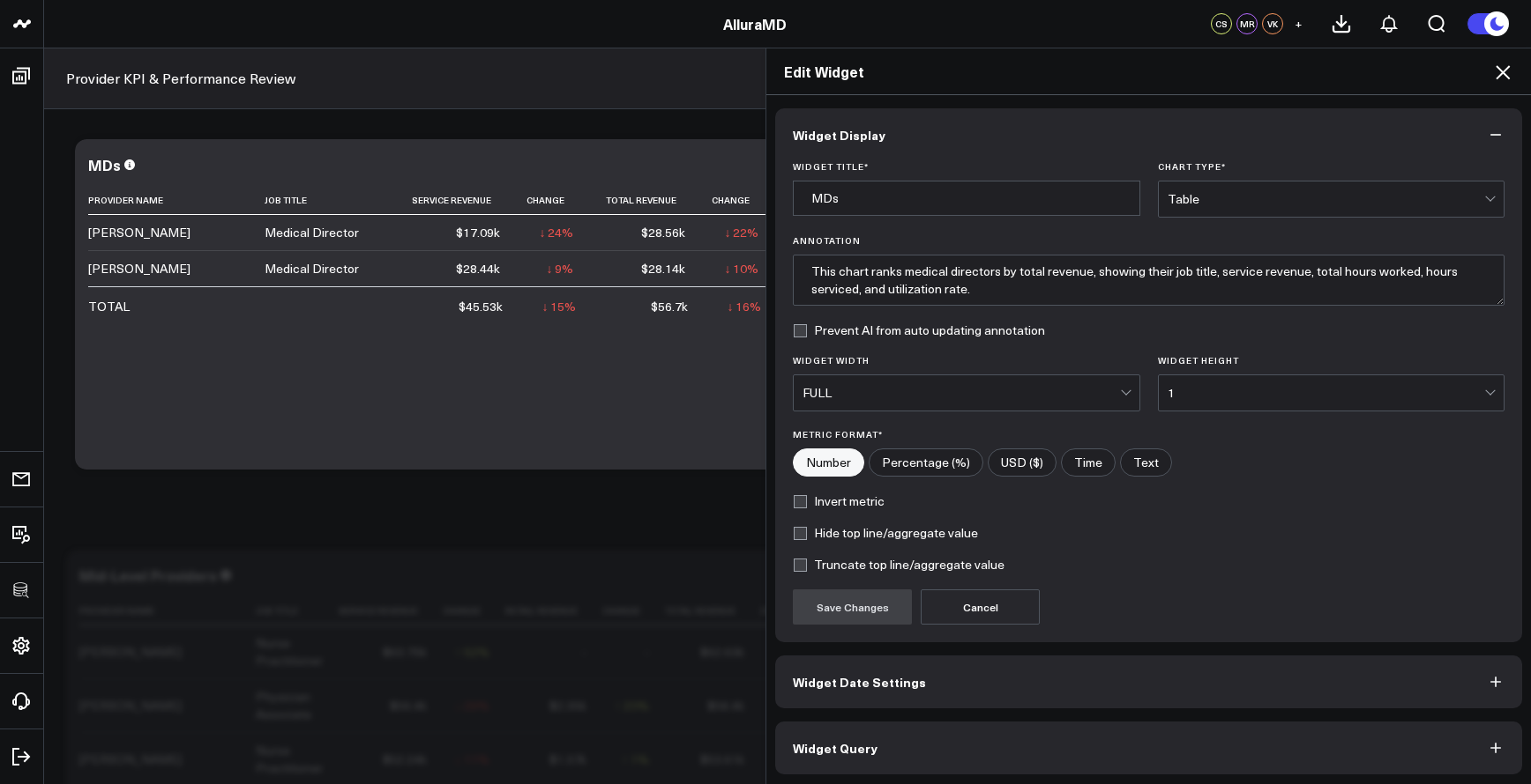
click at [1297, 200] on div "Table" at bounding box center [1326, 199] width 317 height 14
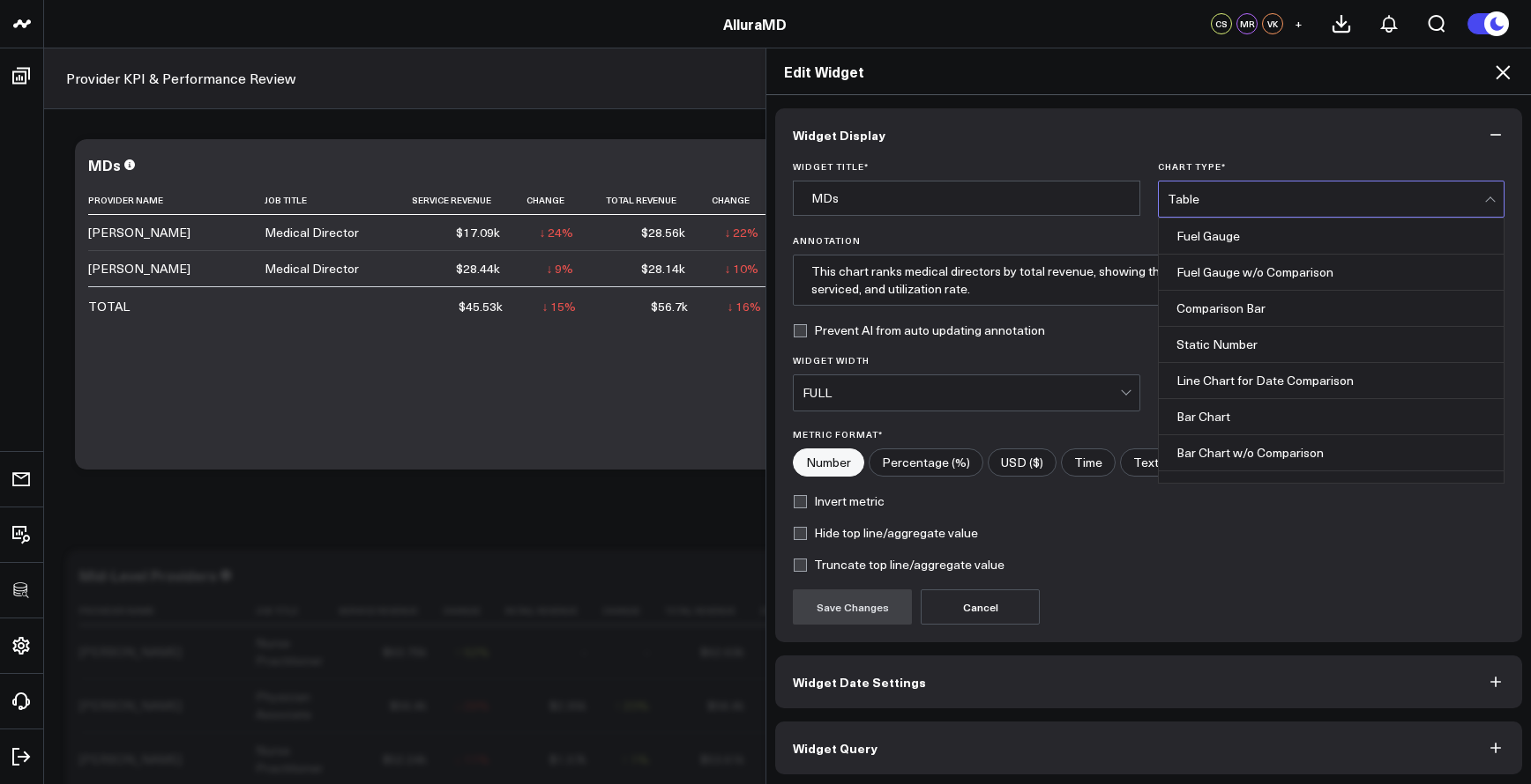
scroll to position [710, 0]
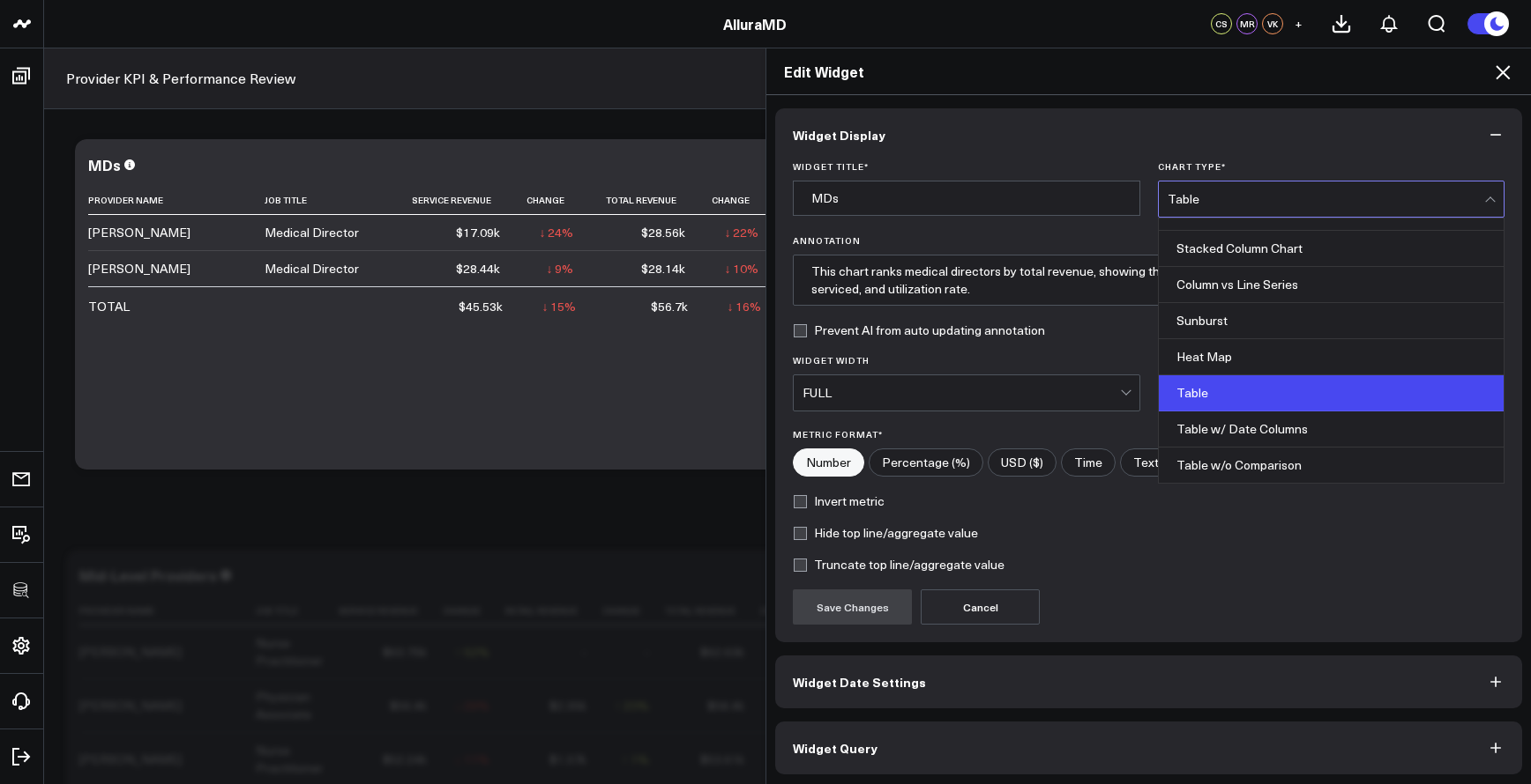
click at [1509, 77] on icon at bounding box center [1502, 72] width 21 height 21
